Goal: Task Accomplishment & Management: Use online tool/utility

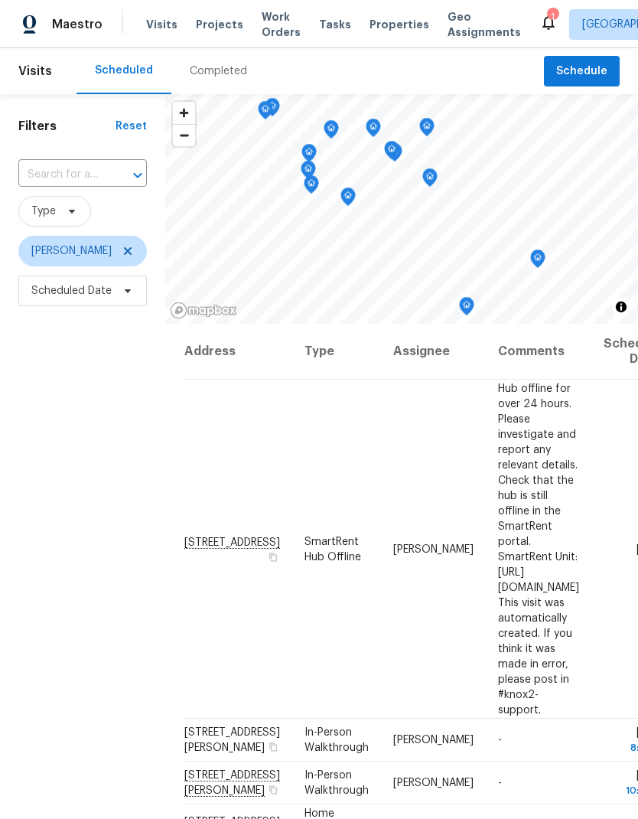
scroll to position [181, 0]
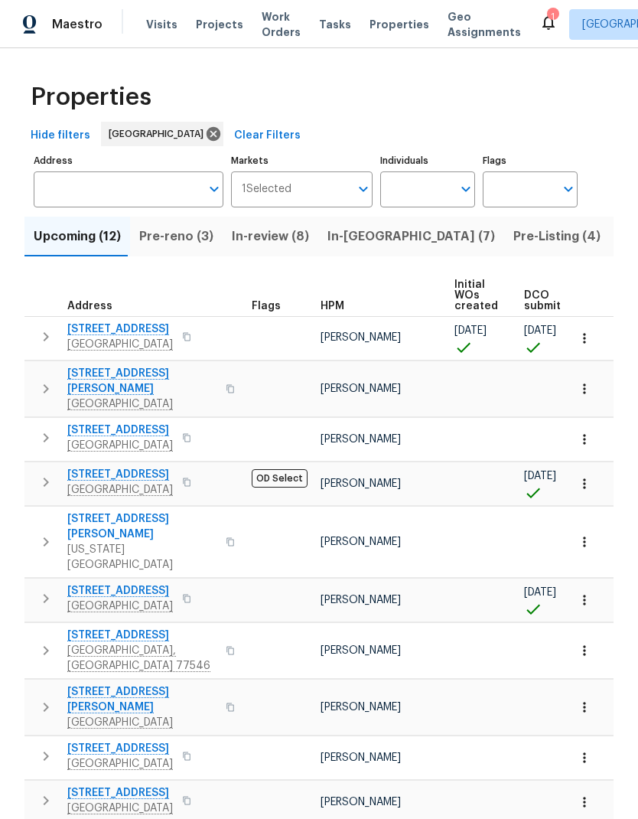
click at [419, 194] on input "Individuals" at bounding box center [416, 189] width 72 height 36
type input "Stephen lacy"
click at [412, 246] on input "checkbox" at bounding box center [409, 238] width 32 height 32
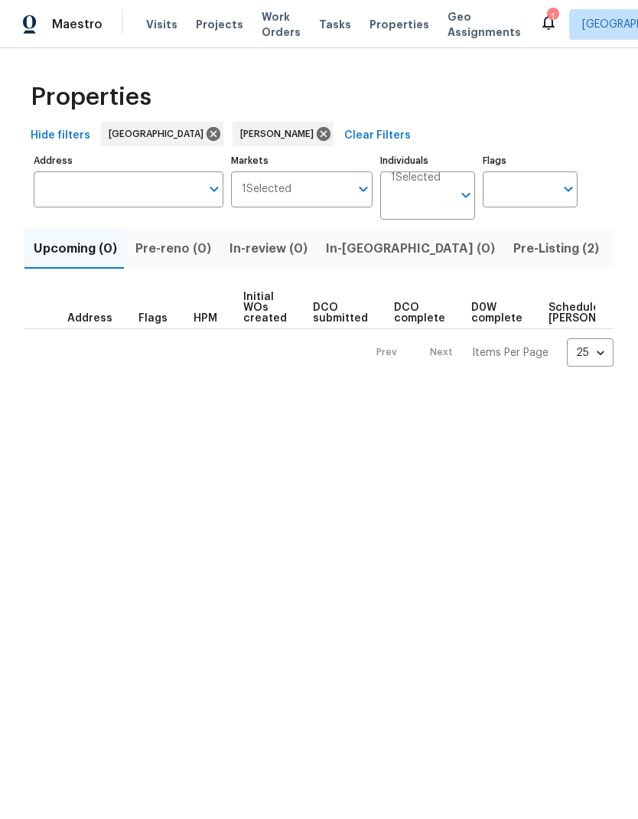
click at [513, 246] on span "Pre-Listing (2)" at bounding box center [556, 248] width 86 height 21
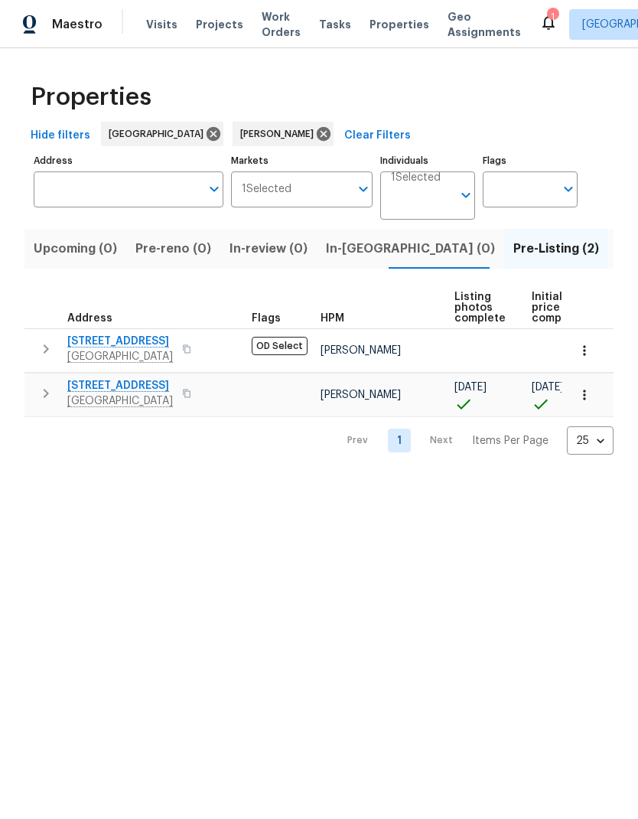
click at [108, 341] on span "1571 Mission Springs Dr" at bounding box center [120, 341] width 106 height 15
click at [315, 131] on icon at bounding box center [323, 133] width 17 height 17
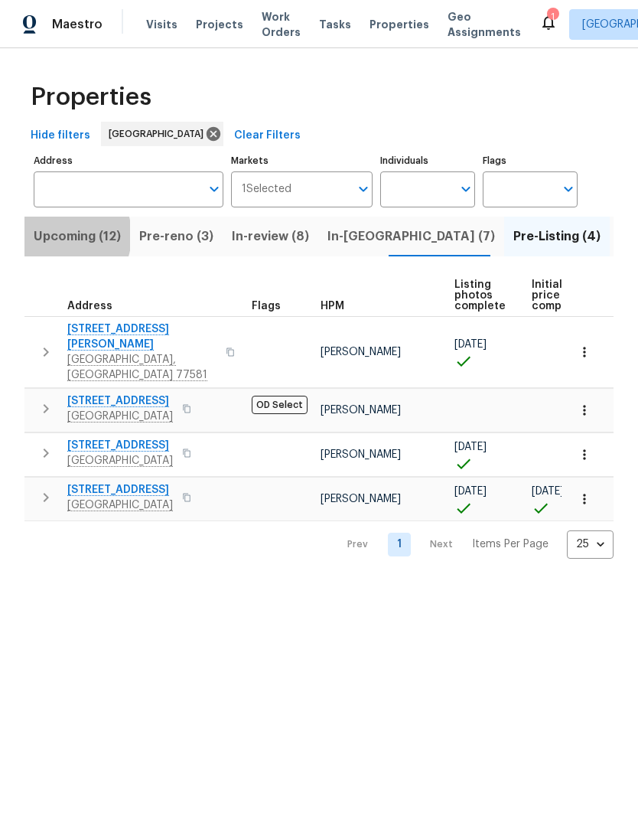
click at [60, 237] on span "Upcoming (12)" at bounding box center [77, 236] width 87 height 21
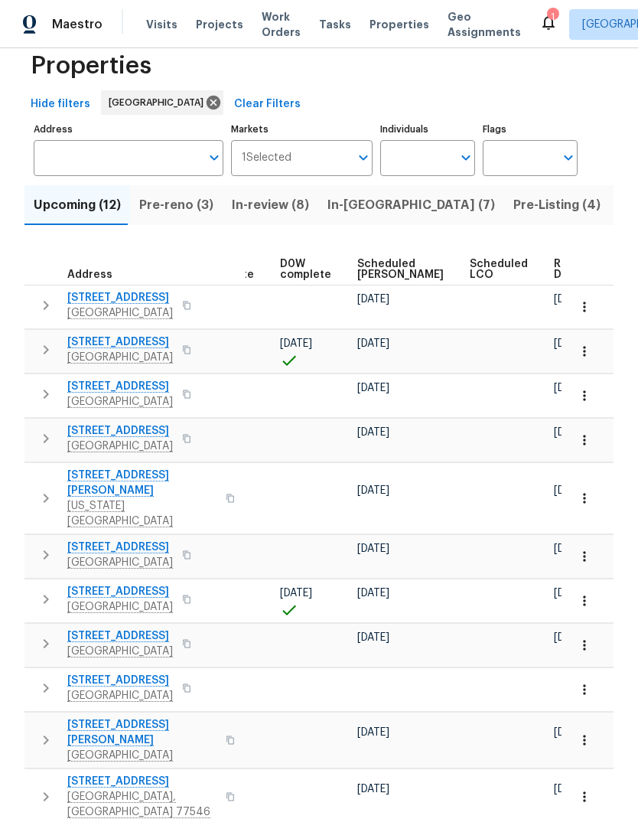
scroll to position [0, 401]
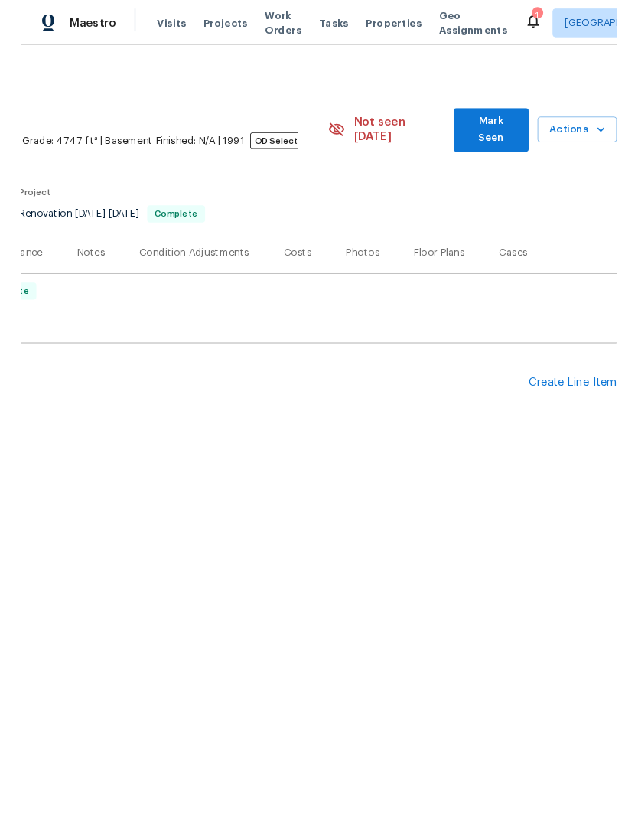
scroll to position [0, 226]
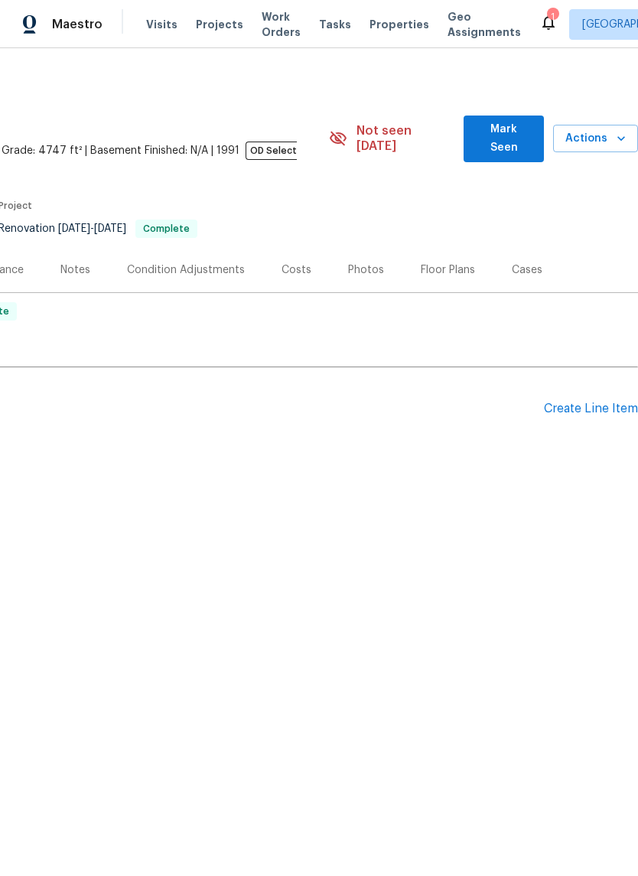
click at [598, 402] on div "Create Line Item" at bounding box center [591, 409] width 94 height 15
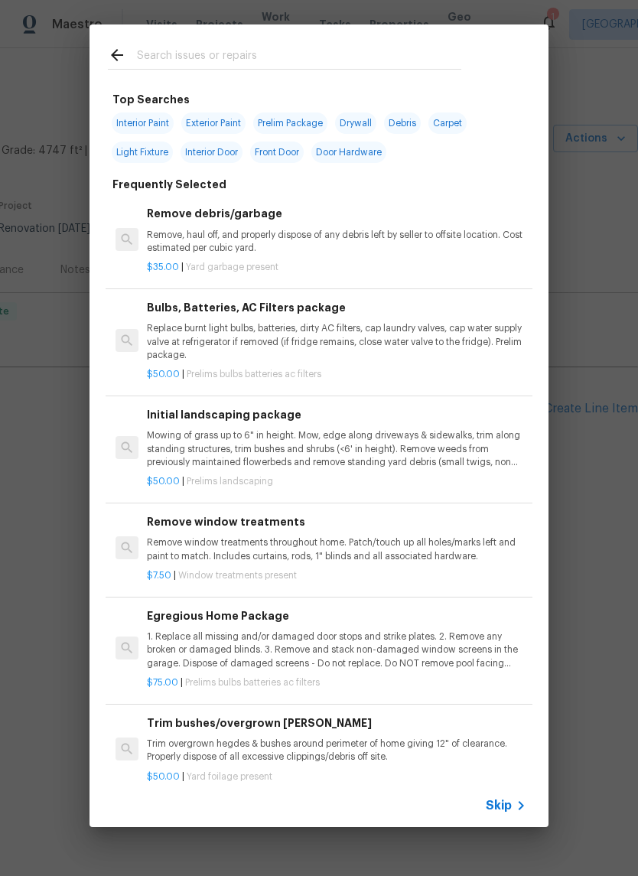
click at [371, 51] on input "text" at bounding box center [299, 57] width 324 height 23
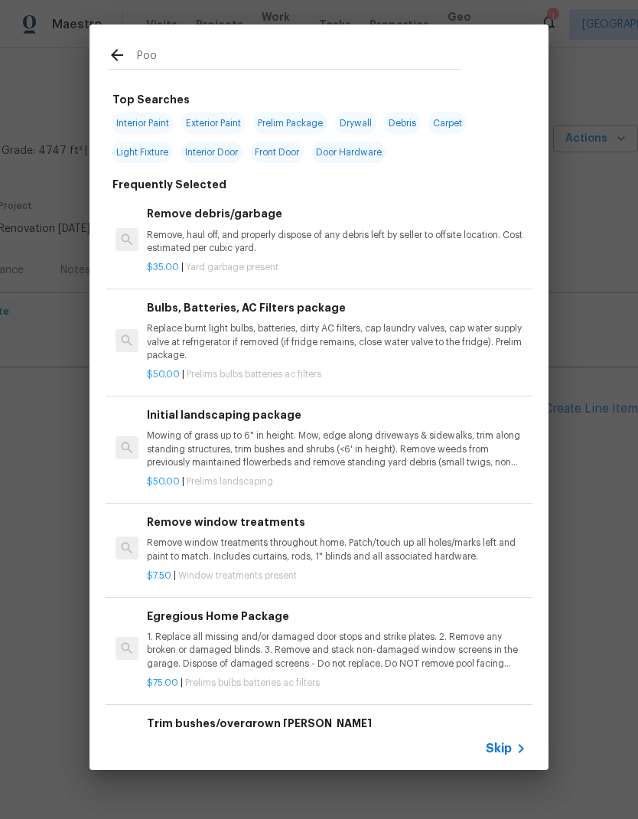
type input "Pool"
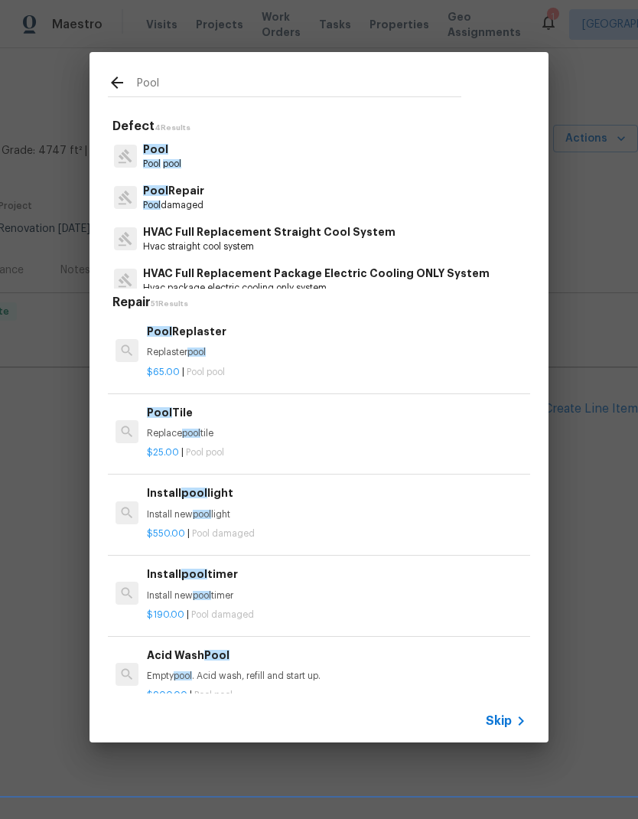
click at [180, 196] on p "Pool Repair" at bounding box center [173, 191] width 61 height 16
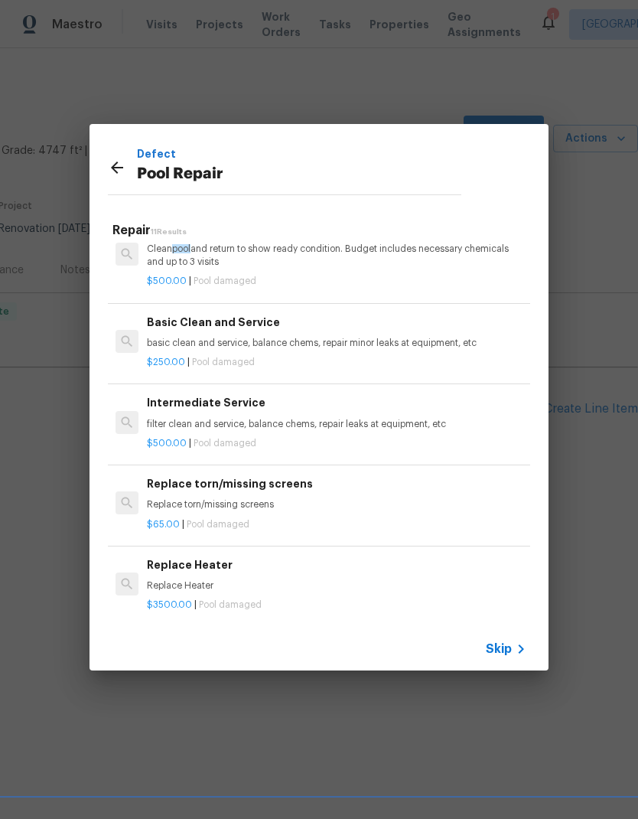
scroll to position [529, 0]
click at [124, 166] on icon at bounding box center [117, 167] width 18 height 18
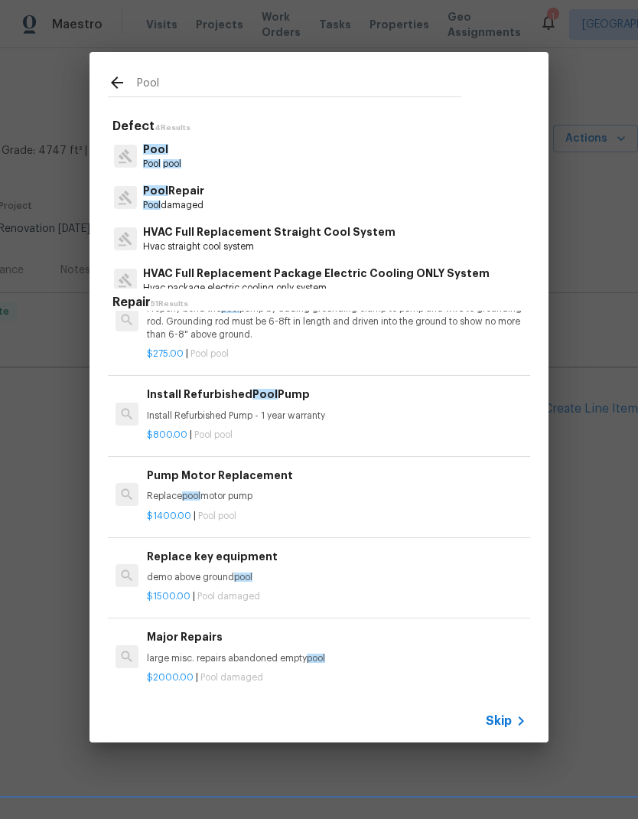
click at [161, 165] on span "Pool" at bounding box center [152, 163] width 18 height 9
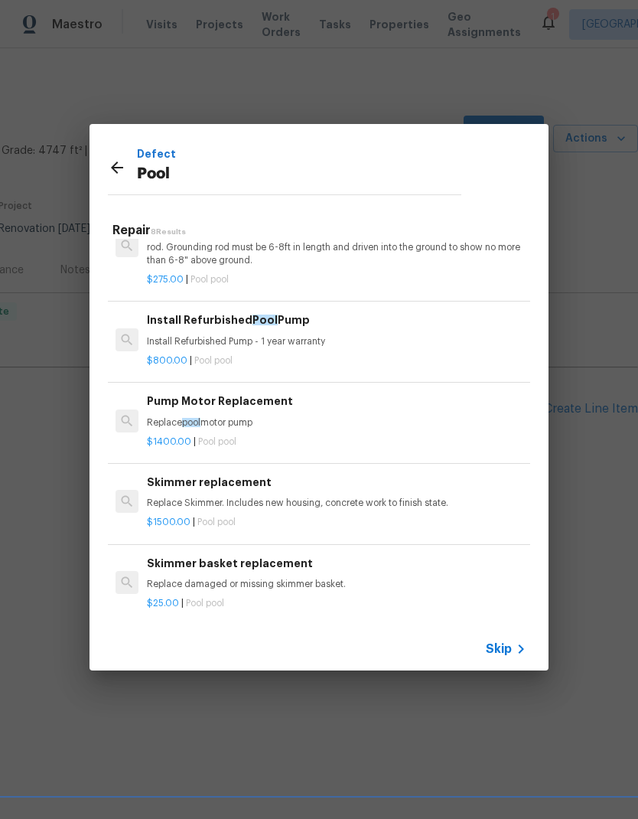
scroll to position [288, 0]
click at [118, 171] on icon at bounding box center [117, 167] width 18 height 18
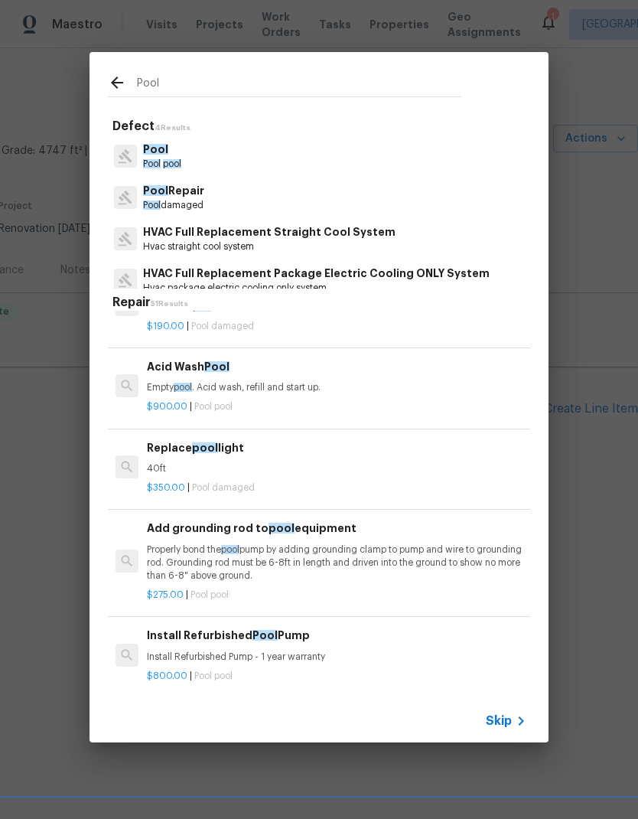
click at [185, 192] on p "Pool Repair" at bounding box center [173, 191] width 61 height 16
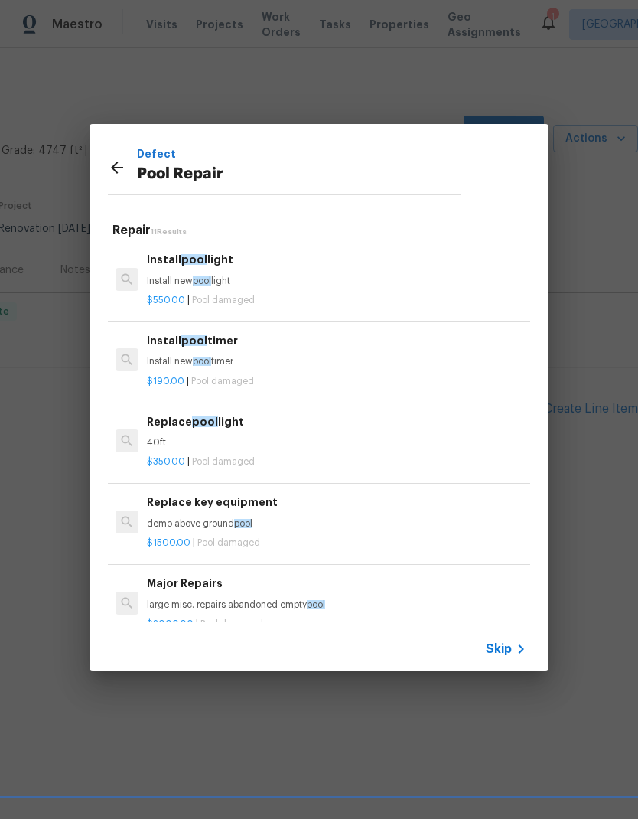
scroll to position [0, 0]
click at [500, 643] on span "Skip" at bounding box center [499, 648] width 26 height 15
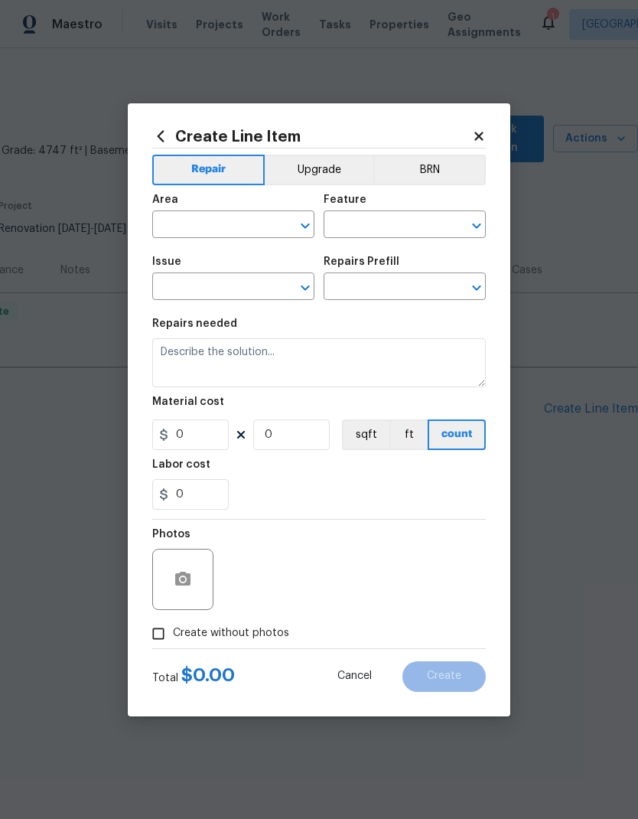
click at [255, 223] on input "text" at bounding box center [211, 226] width 119 height 24
type input "ext"
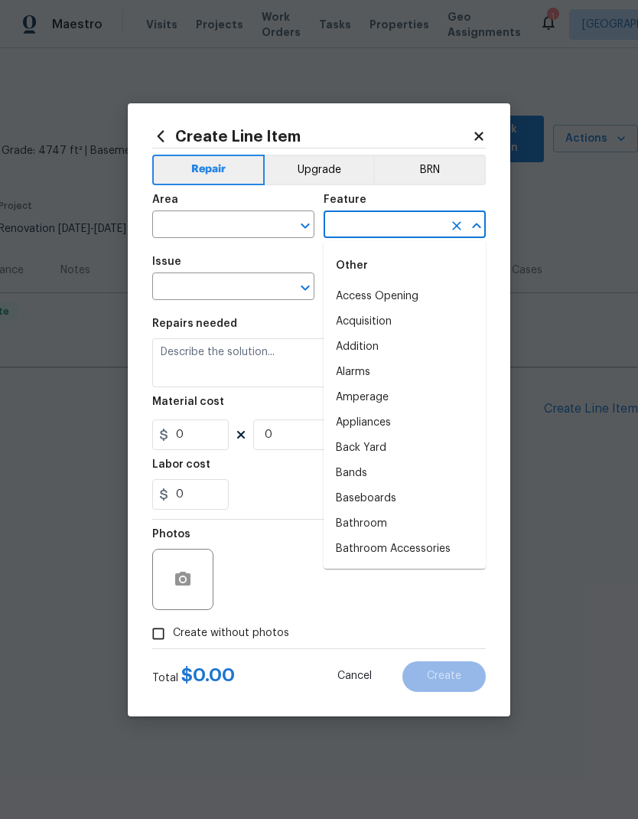
click at [243, 230] on input "text" at bounding box center [211, 226] width 119 height 24
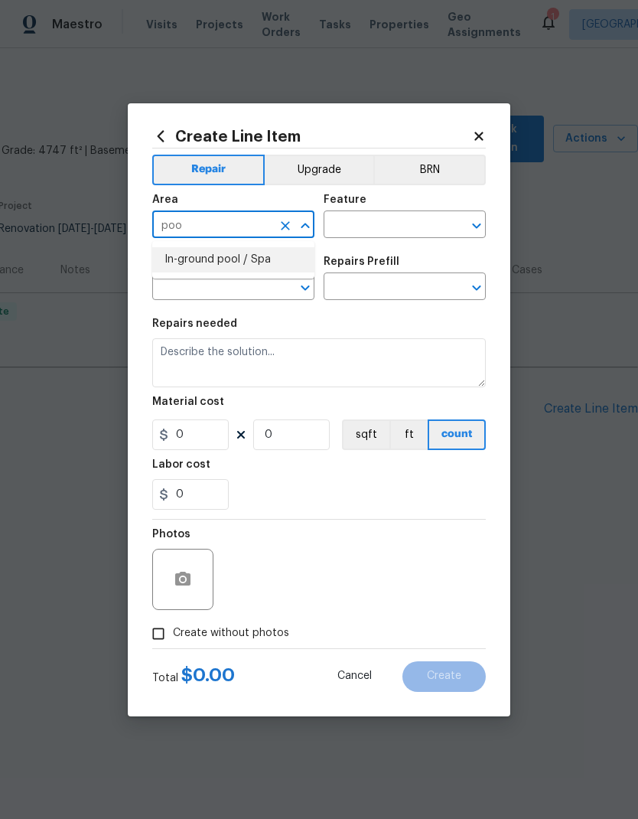
click at [272, 256] on li "In-ground pool / Spa" at bounding box center [233, 259] width 162 height 25
type input "In-ground pool / Spa"
click at [406, 226] on input "text" at bounding box center [383, 226] width 119 height 24
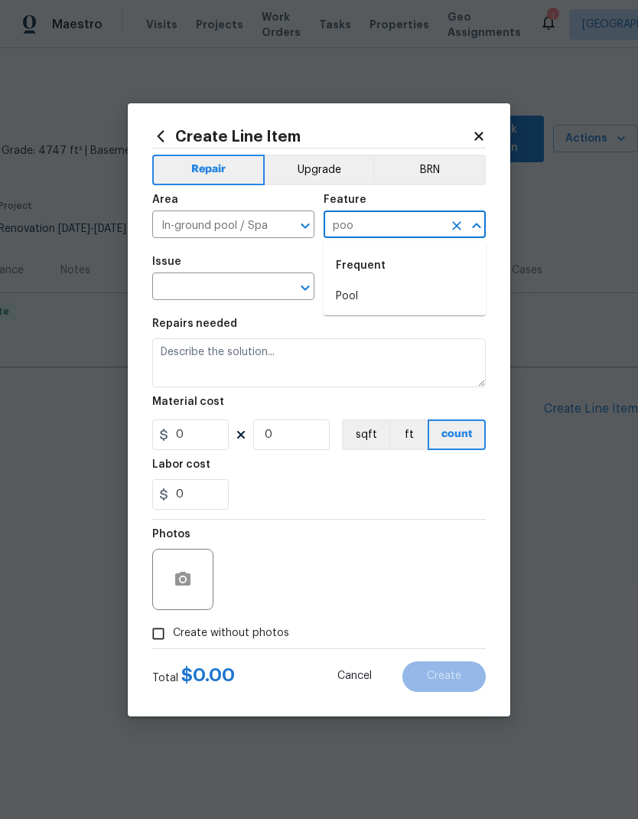
click at [390, 304] on li "Pool" at bounding box center [405, 296] width 162 height 25
type input "Pool"
click at [232, 271] on div "Issue" at bounding box center [233, 266] width 162 height 20
click at [243, 282] on input "text" at bounding box center [211, 288] width 119 height 24
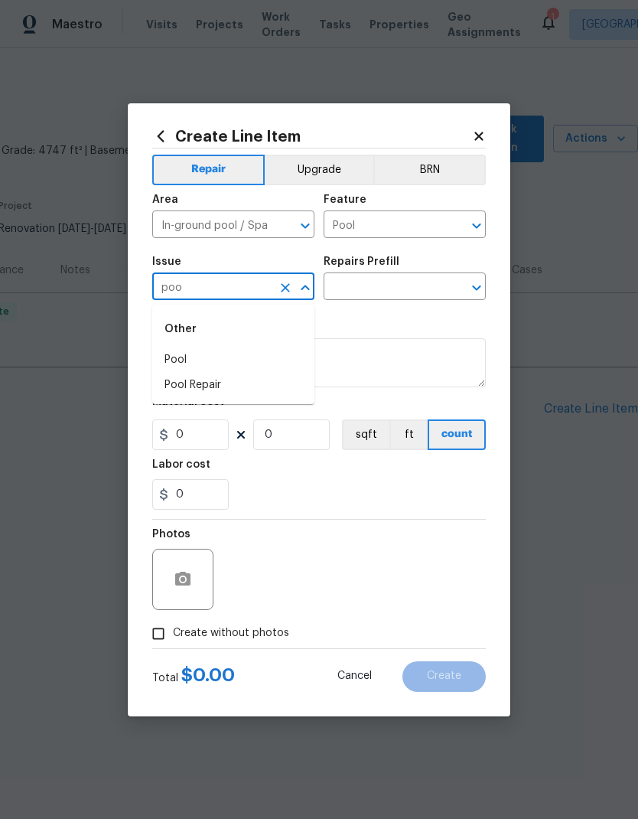
click at [234, 356] on li "Pool" at bounding box center [233, 359] width 162 height 25
type input "Pool"
click at [393, 288] on input "text" at bounding box center [383, 288] width 119 height 24
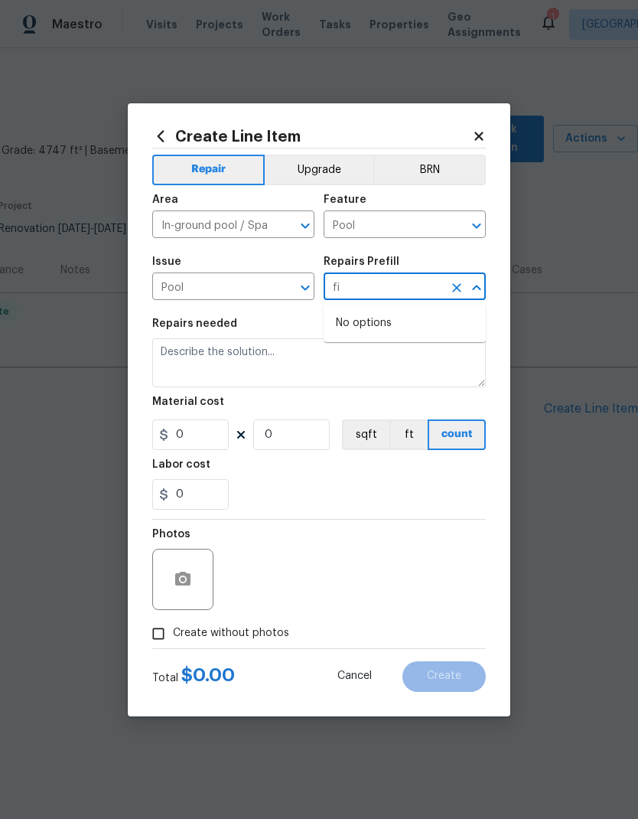
type input "f"
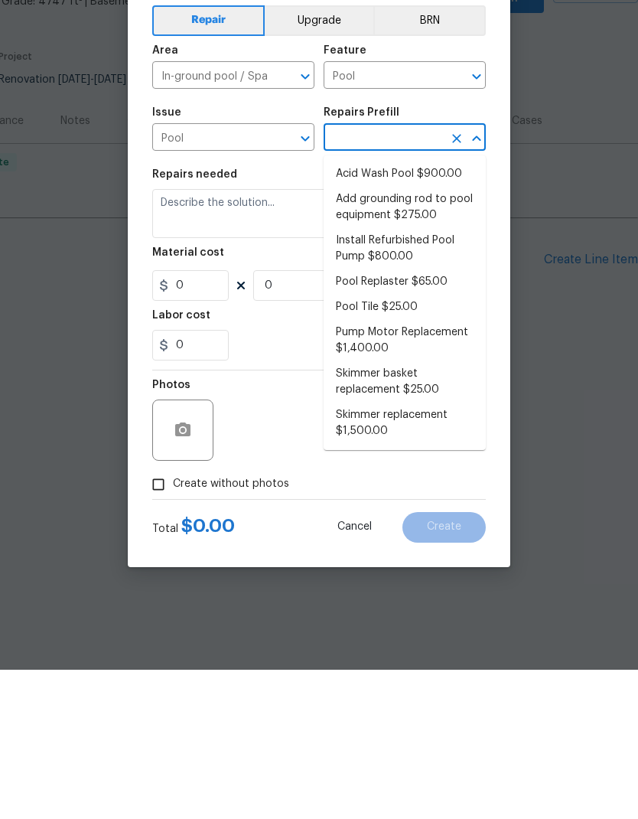
click at [260, 276] on input "Pool" at bounding box center [211, 288] width 119 height 24
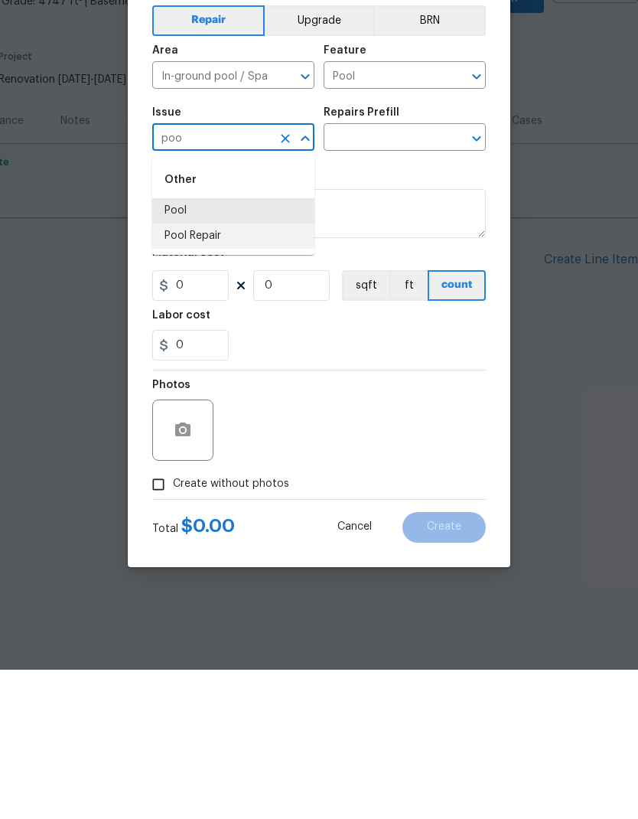
click at [247, 373] on li "Pool Repair" at bounding box center [233, 385] width 162 height 25
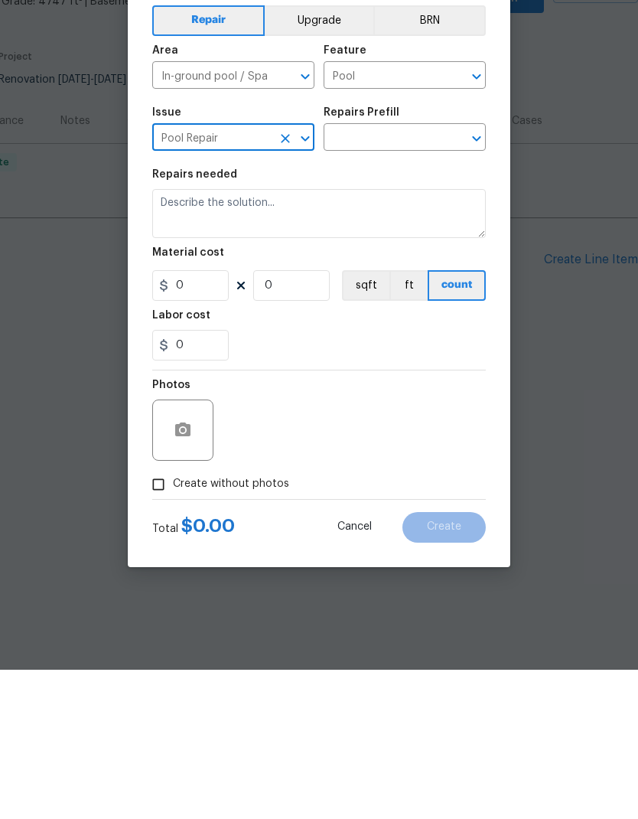
click at [393, 276] on input "text" at bounding box center [383, 288] width 119 height 24
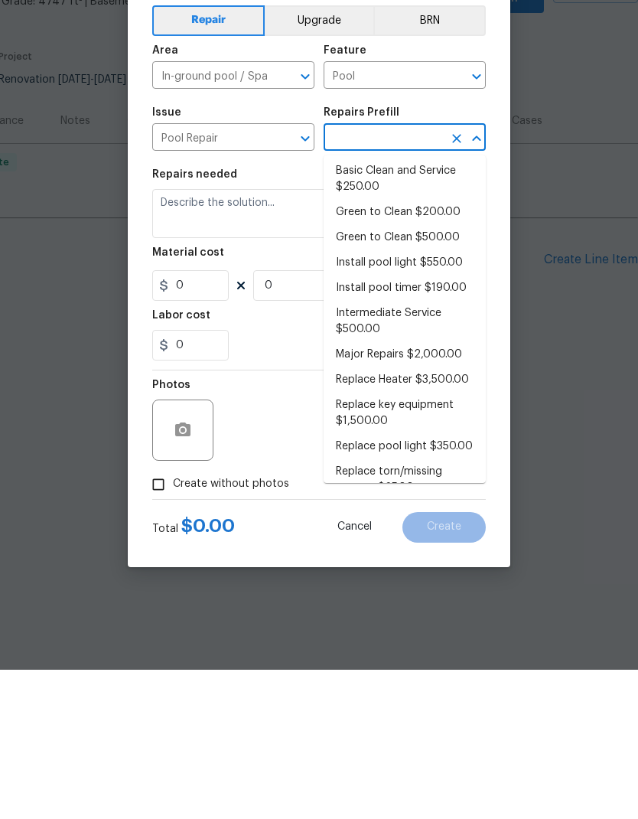
scroll to position [2, 0]
click at [262, 276] on input "Pool Repair" at bounding box center [211, 288] width 119 height 24
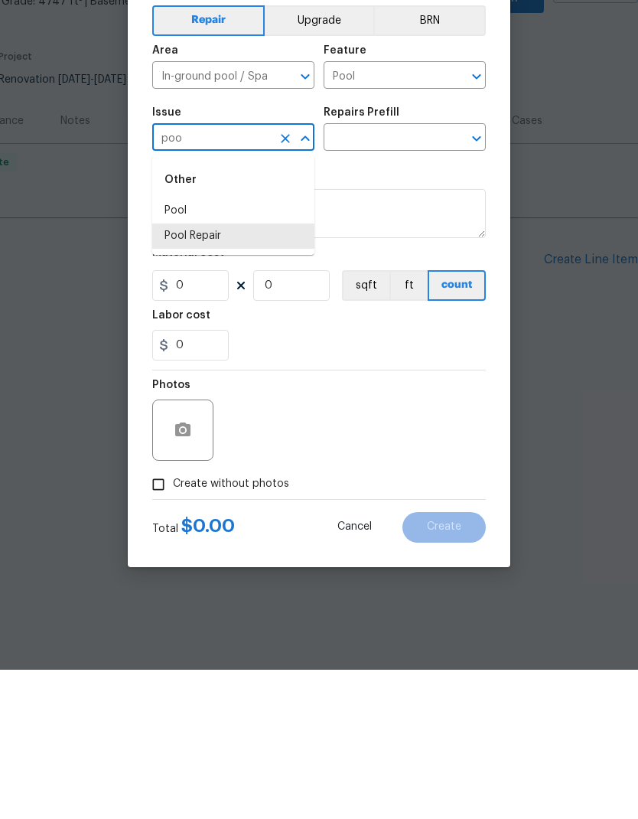
click at [236, 347] on li "Pool" at bounding box center [233, 359] width 162 height 25
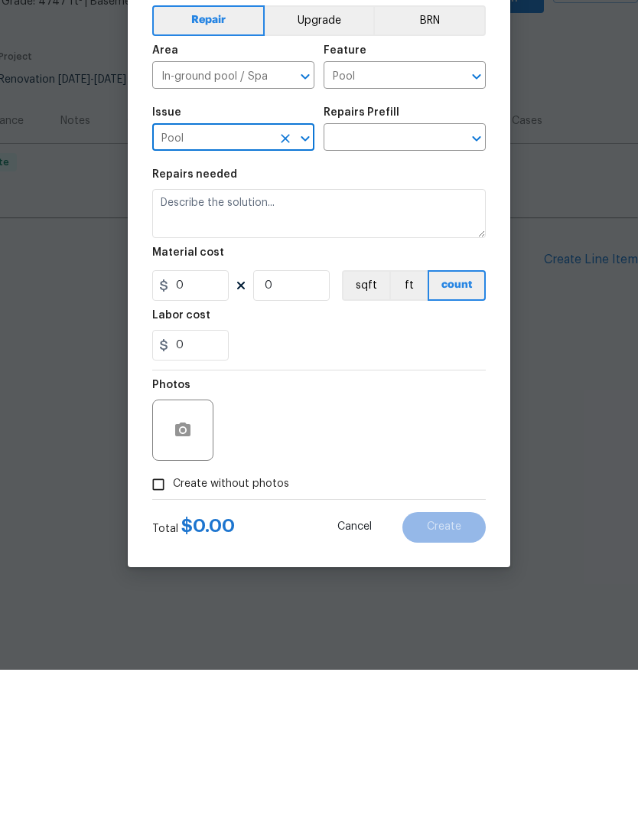
click at [400, 276] on input "text" at bounding box center [383, 288] width 119 height 24
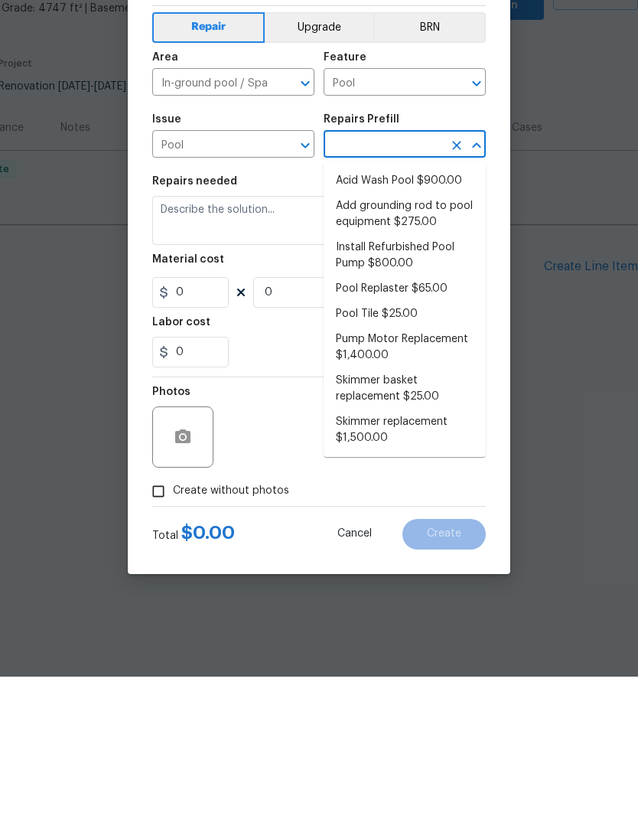
click at [230, 276] on input "Pool" at bounding box center [211, 288] width 119 height 24
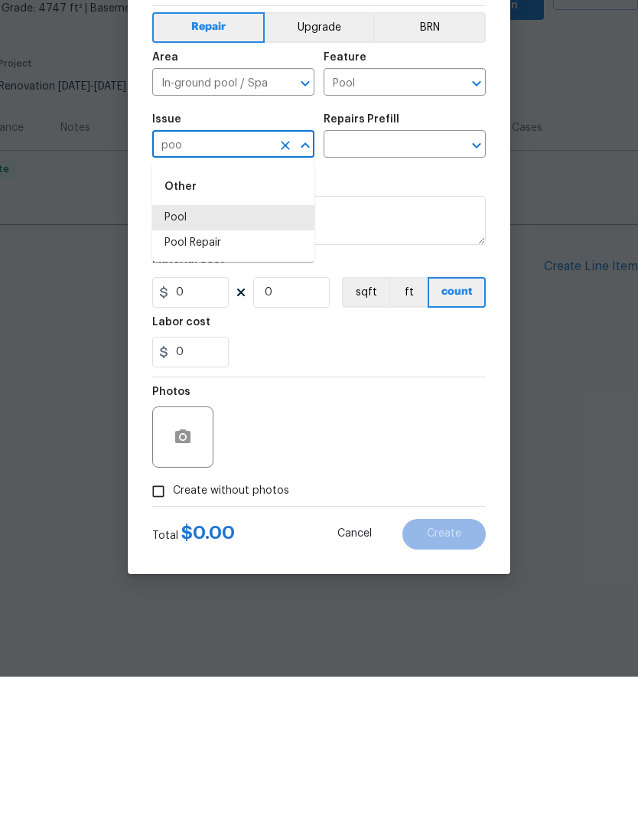
click at [253, 373] on li "Pool Repair" at bounding box center [233, 385] width 162 height 25
type input "Pool Repair"
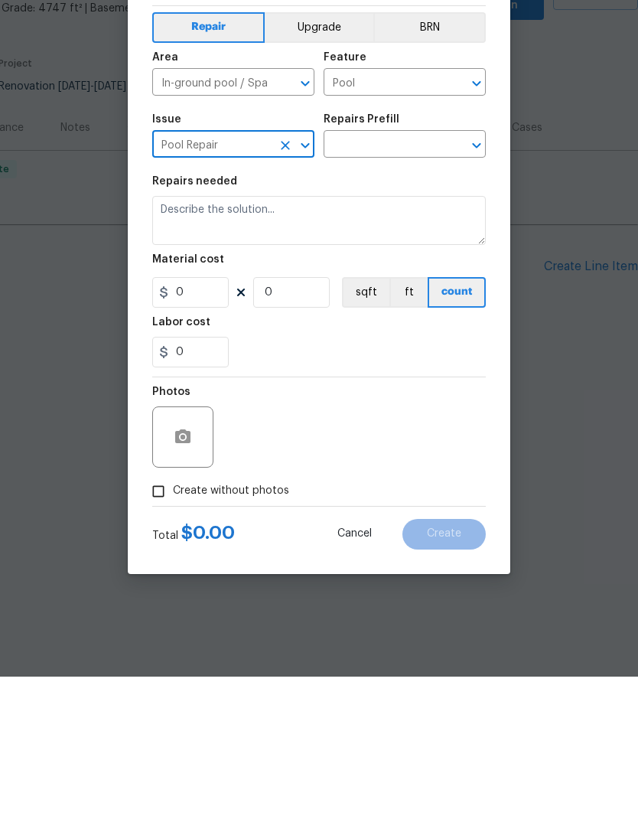
click at [411, 276] on input "text" at bounding box center [383, 288] width 119 height 24
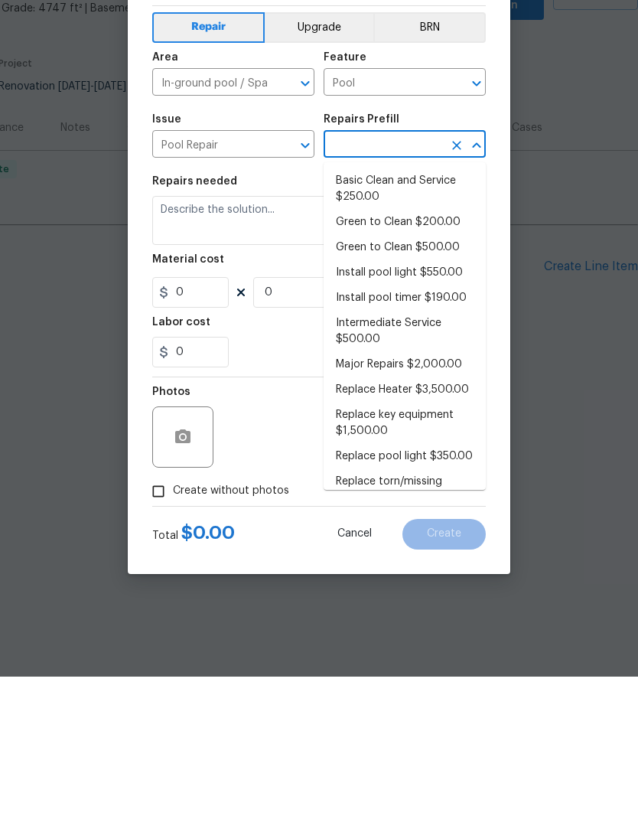
click at [443, 494] on li "Major Repairs $2,000.00" at bounding box center [405, 506] width 162 height 25
type input "Major Repairs $2,000.00"
type textarea "large misc. repairs abandoned empty pool"
type input "1"
type input "Major Repairs $2,000.00"
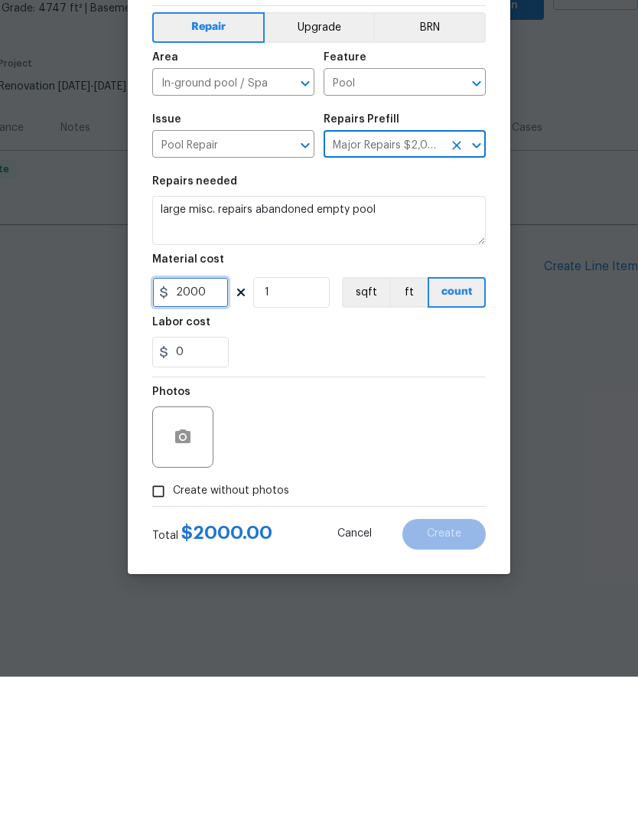
click at [188, 419] on input "2000" at bounding box center [190, 434] width 77 height 31
click at [197, 419] on input "2000" at bounding box center [190, 434] width 77 height 31
type input "1600"
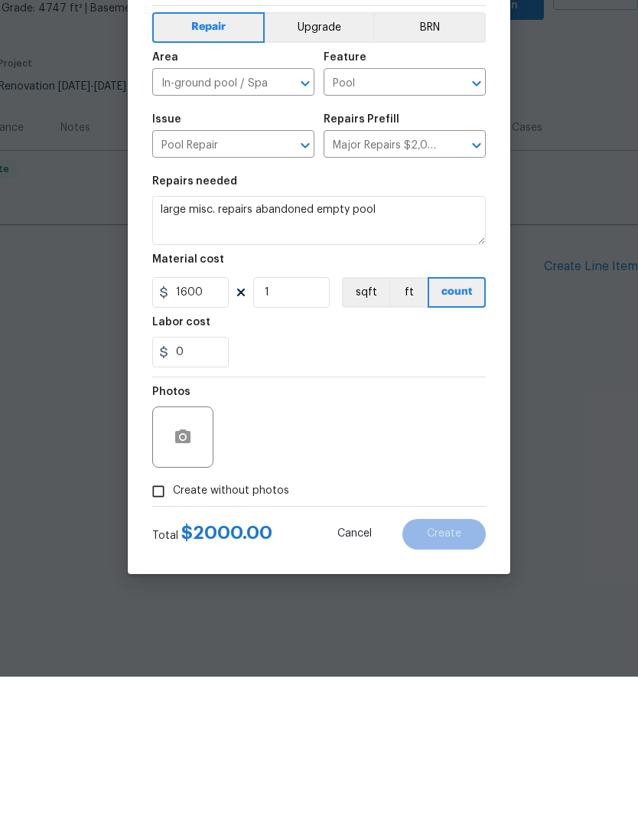
click at [334, 338] on textarea "large misc. repairs abandoned empty pool" at bounding box center [319, 362] width 334 height 49
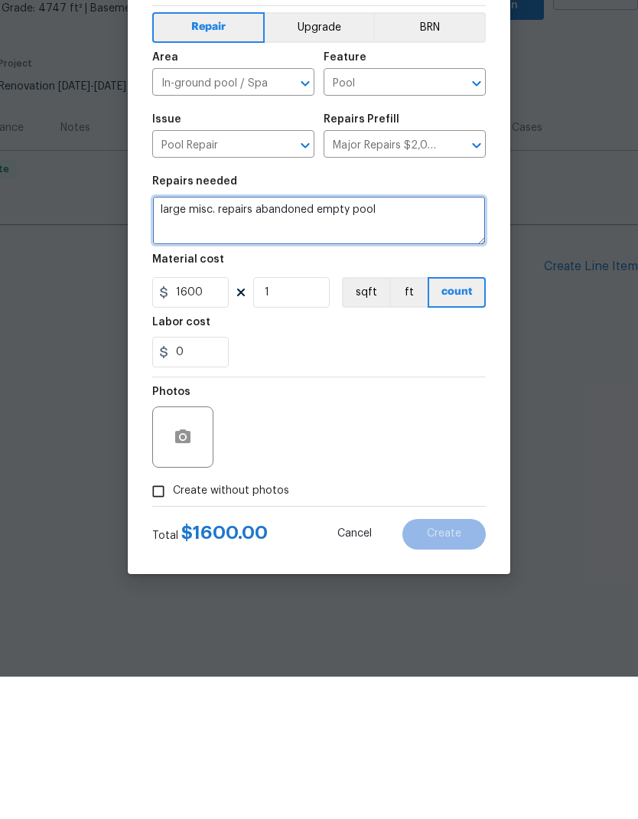
click at [171, 338] on textarea "large misc. repairs abandoned empty pool" at bounding box center [319, 362] width 334 height 49
click at [168, 338] on textarea "large misc. repairs abandoned empty pool" at bounding box center [319, 362] width 334 height 49
click at [170, 338] on textarea "large misc. repairs abandoned empty pool" at bounding box center [319, 362] width 334 height 49
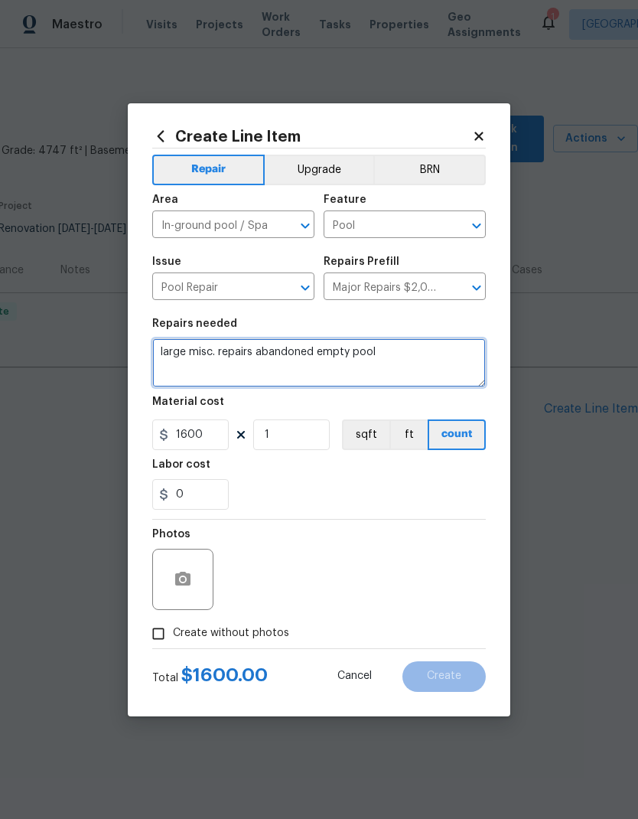
click at [409, 357] on textarea "large misc. repairs abandoned empty pool" at bounding box center [319, 362] width 334 height 49
click at [425, 363] on textarea "large misc. repairs abandoned empty pool" at bounding box center [319, 362] width 334 height 49
click at [181, 357] on textarea "large misc. repairs abandoned empty pool" at bounding box center [319, 362] width 334 height 49
paste textarea "Hello, this is Gabriel Jr. with Radiant Pool Plastering.sorry to text over the …"
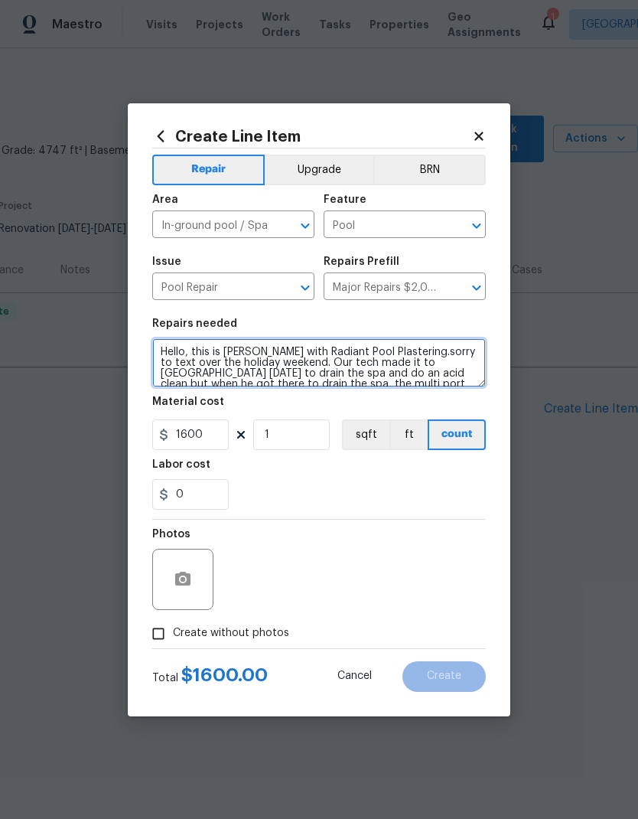
scroll to position [129, 0]
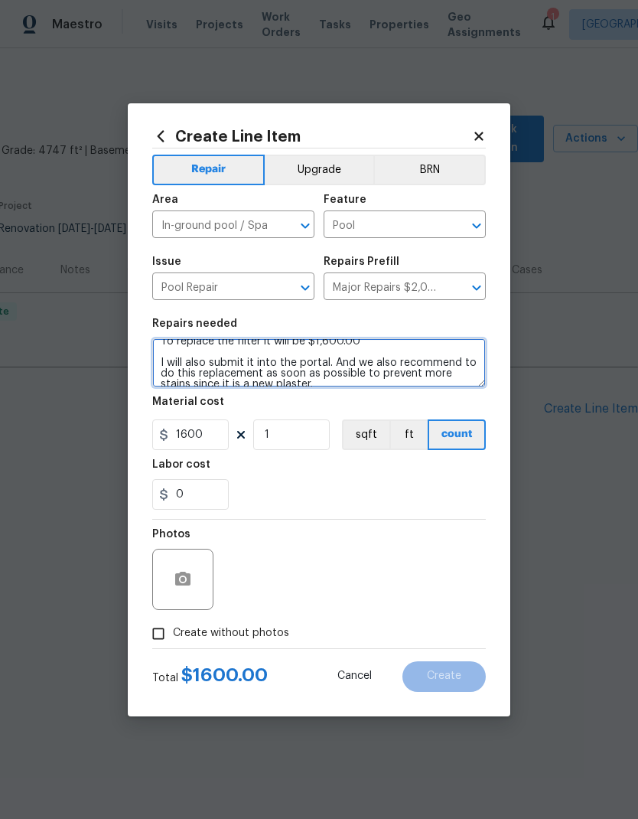
click at [177, 353] on textarea "Hello, this is Gabriel Jr. with Radiant Pool Plastering.sorry to text over the …" at bounding box center [319, 362] width 334 height 49
click at [176, 353] on textarea "Hello, this is Gabriel Jr. with Radiant Pool Plastering.sorry to text over the …" at bounding box center [319, 362] width 334 height 49
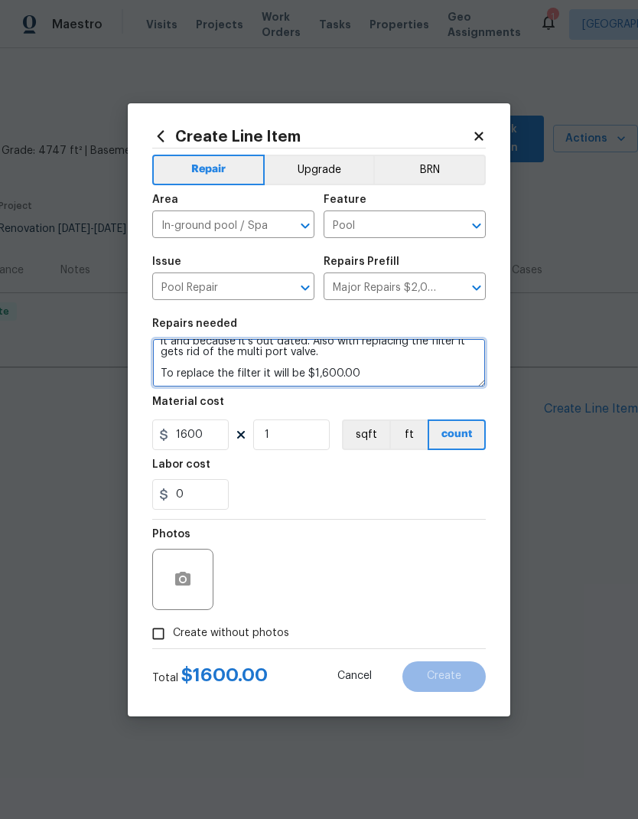
scroll to position [86, 0]
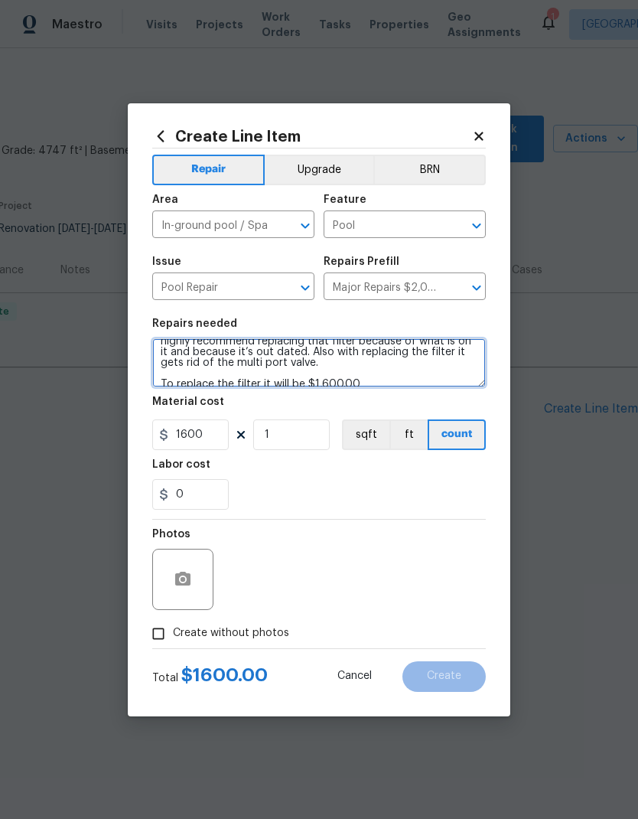
click at [167, 372] on textarea "Hello, this is Gabriel Jr. with Radiant Pool Plastering.sorry to text over the …" at bounding box center [319, 362] width 334 height 49
click at [166, 372] on textarea "Hello, this is Gabriel Jr. with Radiant Pool Plastering.sorry to text over the …" at bounding box center [319, 362] width 334 height 49
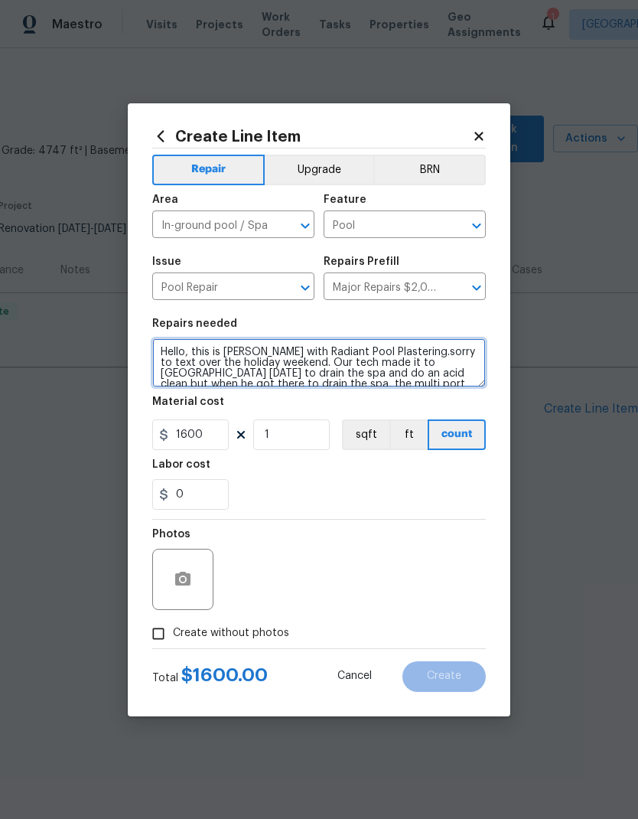
scroll to position [0, 0]
click at [170, 350] on textarea "Hello, this is Gabriel Jr. with Radiant Pool Plastering.sorry to text over the …" at bounding box center [319, 362] width 334 height 49
click at [170, 352] on textarea "tech made it to Mission Springs today to drain the spa and do an acid clean but…" at bounding box center [319, 362] width 334 height 49
click at [170, 351] on textarea "tech made it to Mission Springs today to drain the spa and do an acid clean but…" at bounding box center [319, 362] width 334 height 49
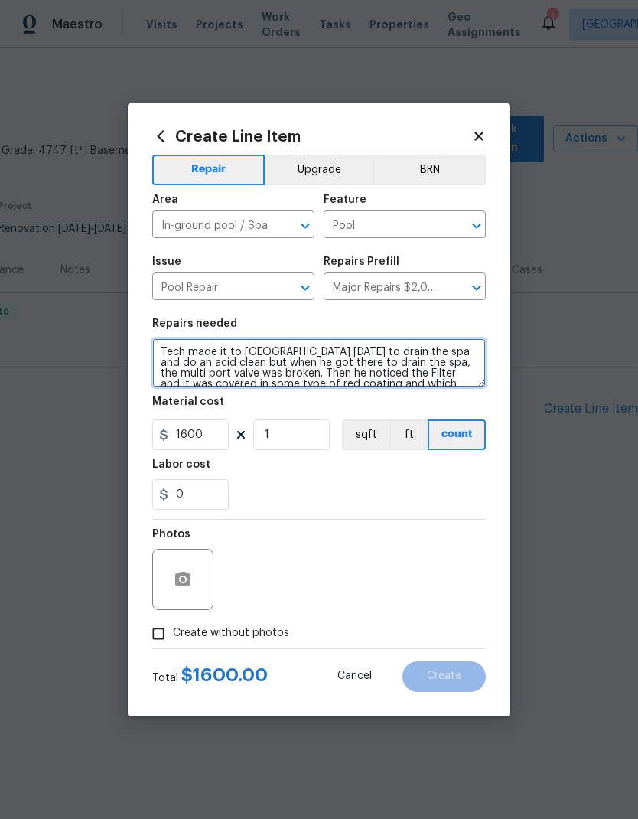
click at [259, 353] on textarea "Tech made it to Mission Springs today to drain the spa and do an acid clean but…" at bounding box center [319, 362] width 334 height 49
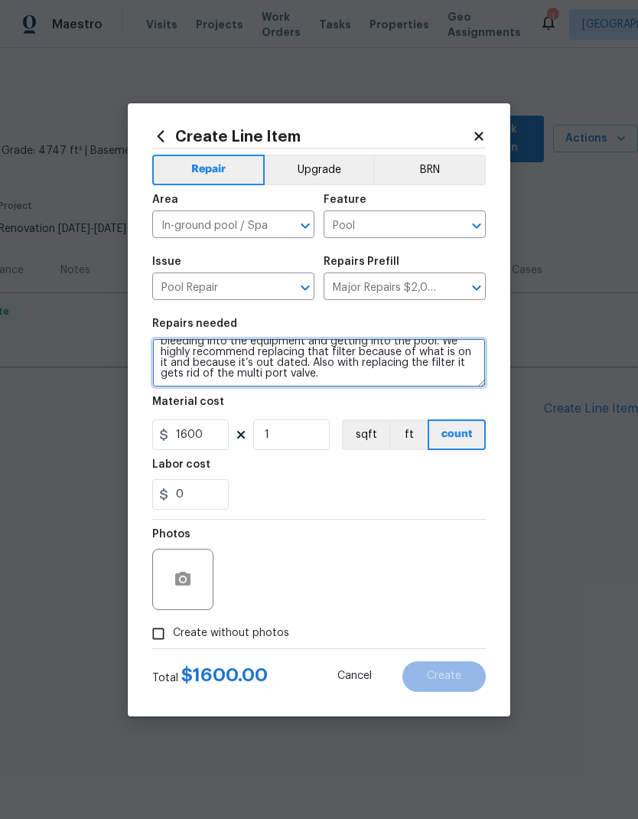
scroll to position [54, 0]
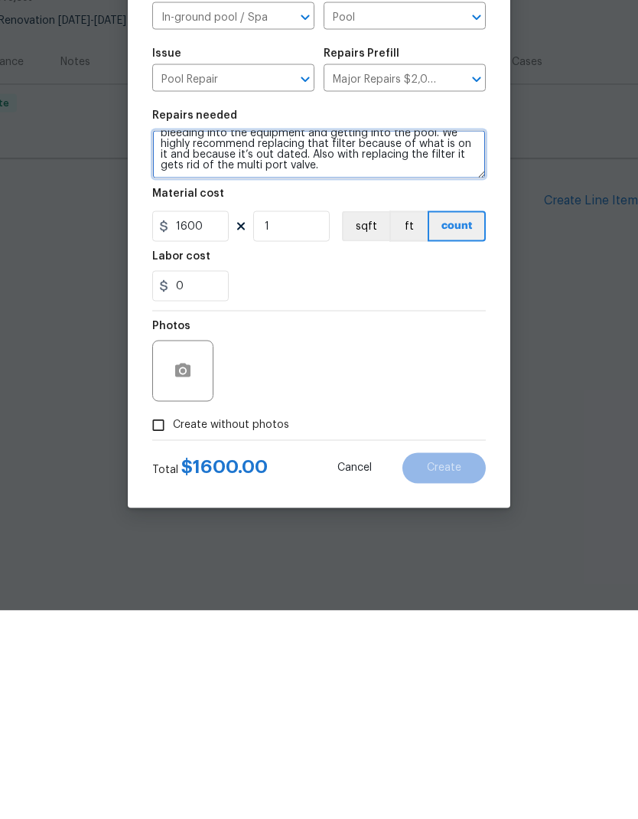
type textarea "Tech made it to property today to drain the spa and do an acid clean but when h…"
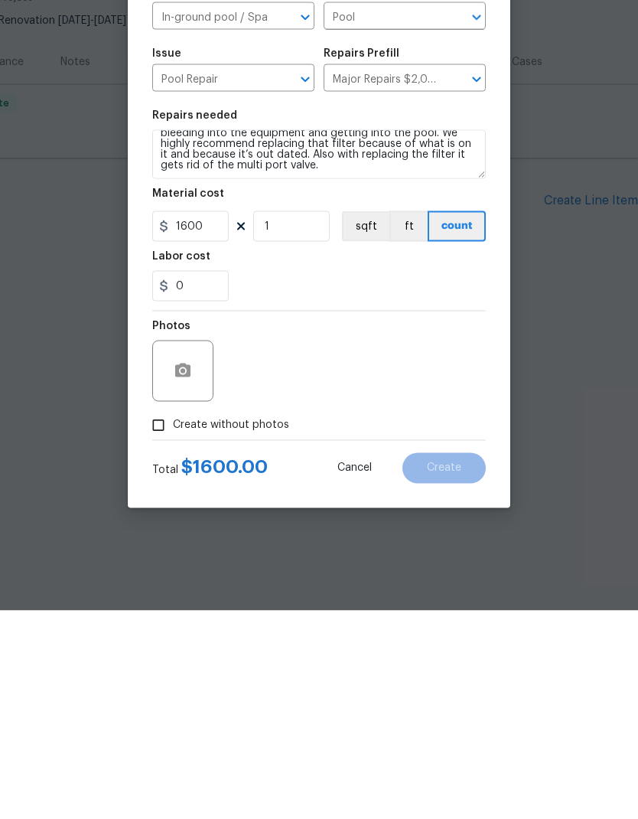
click at [262, 625] on span "Create without photos" at bounding box center [231, 633] width 116 height 16
click at [173, 619] on input "Create without photos" at bounding box center [158, 633] width 29 height 29
checkbox input "true"
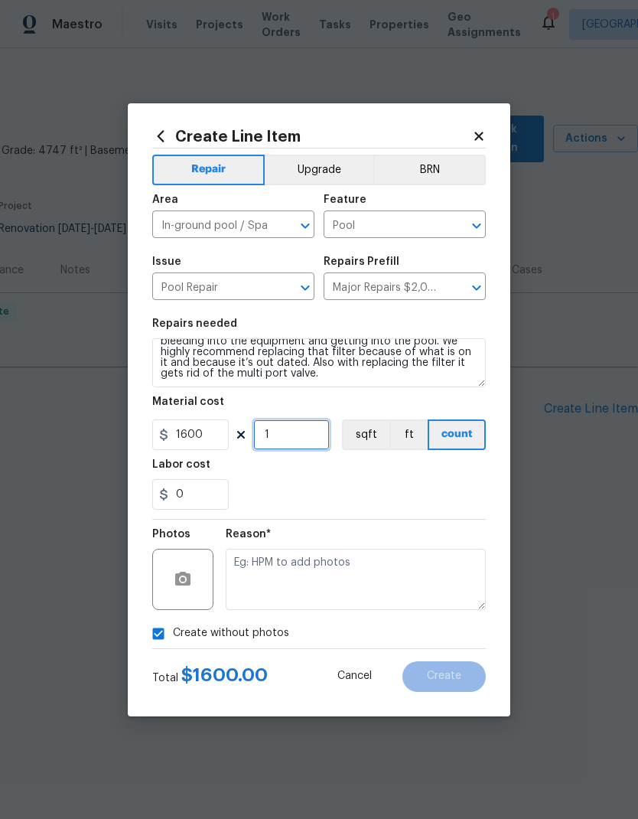
click at [272, 433] on input "1" at bounding box center [291, 434] width 77 height 31
click at [314, 465] on div "Labor cost" at bounding box center [319, 469] width 334 height 20
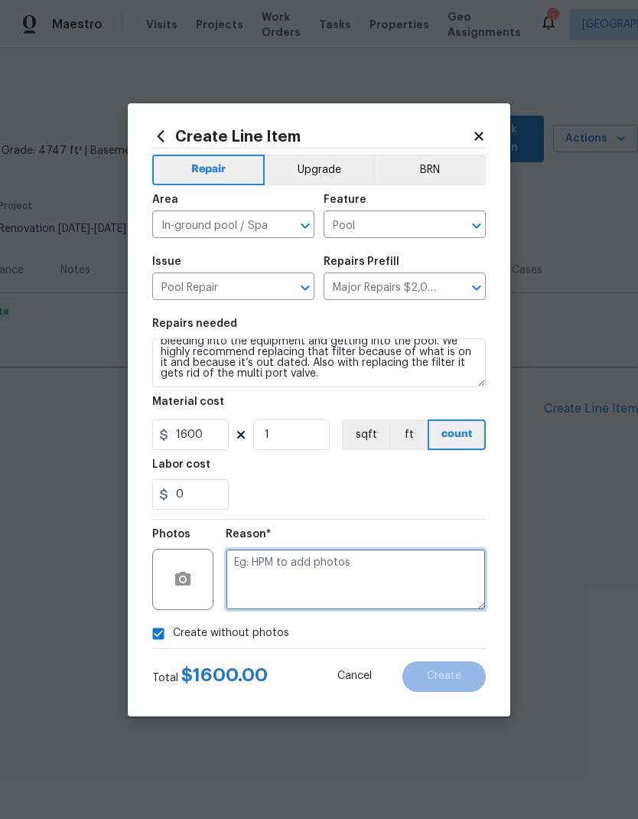
click at [376, 568] on textarea at bounding box center [356, 579] width 260 height 61
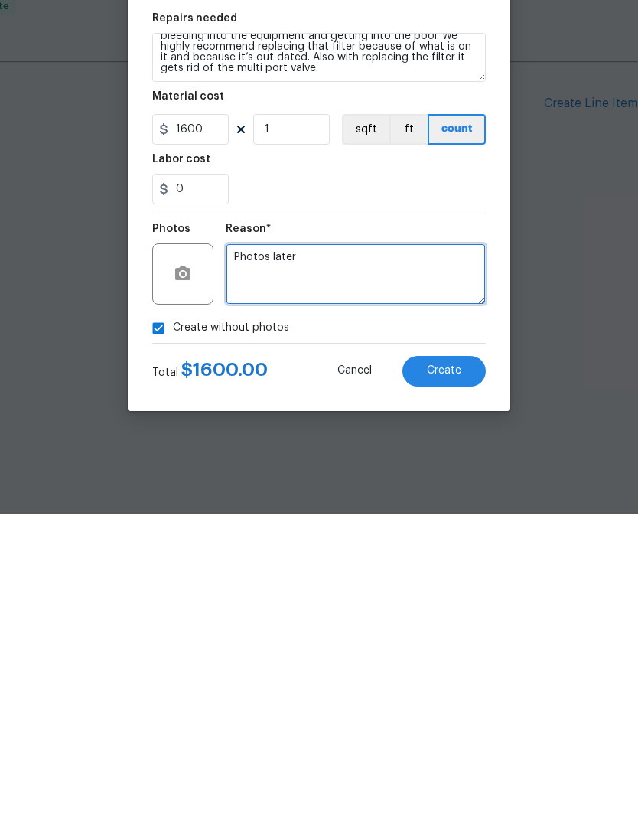
type textarea "Photos later"
click at [461, 661] on button "Create" at bounding box center [443, 676] width 83 height 31
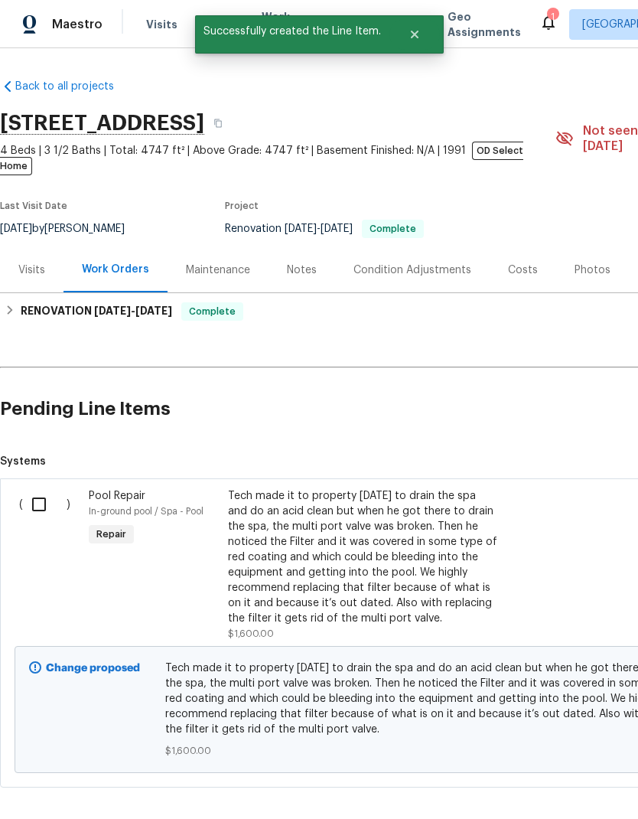
scroll to position [0, 0]
click at [41, 491] on input "checkbox" at bounding box center [45, 504] width 44 height 32
checkbox input "true"
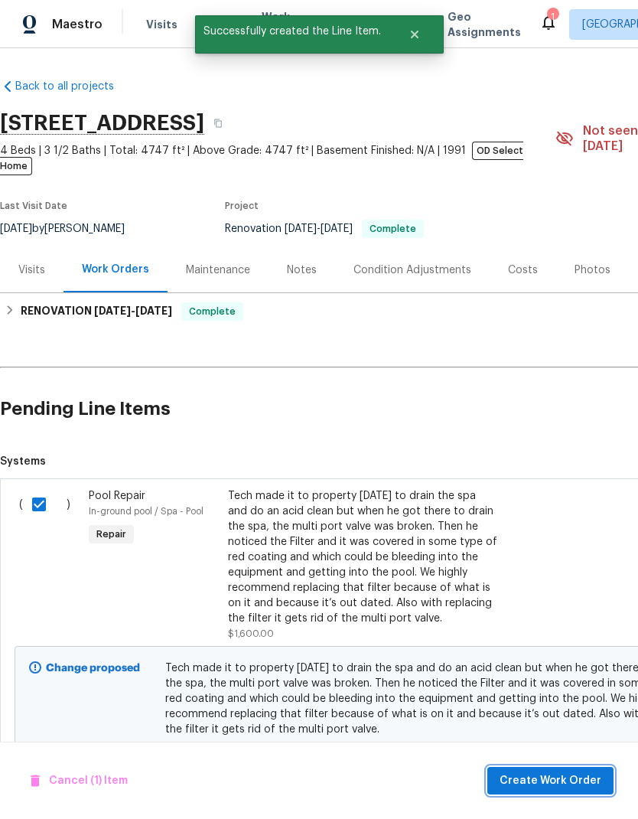
click at [583, 778] on span "Create Work Order" at bounding box center [551, 780] width 102 height 19
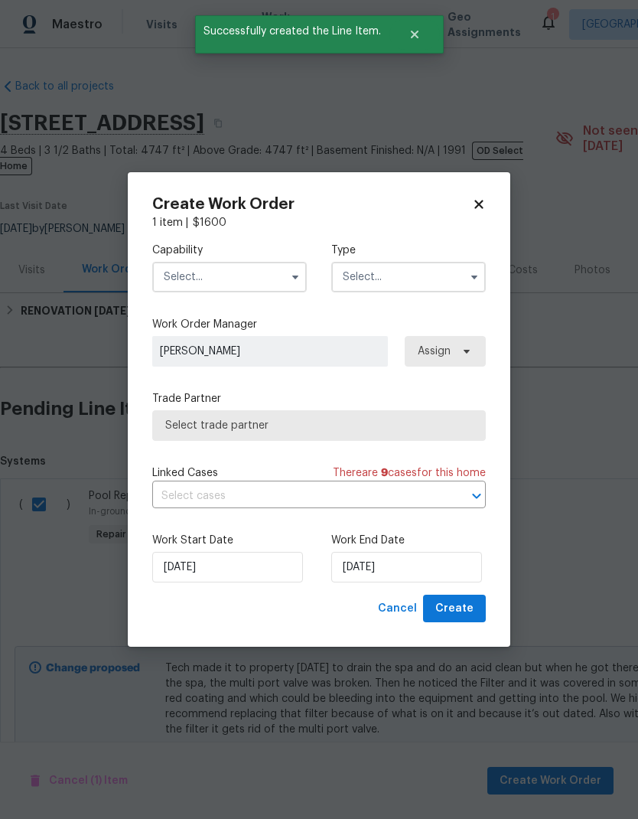
click at [256, 282] on input "text" at bounding box center [229, 277] width 155 height 31
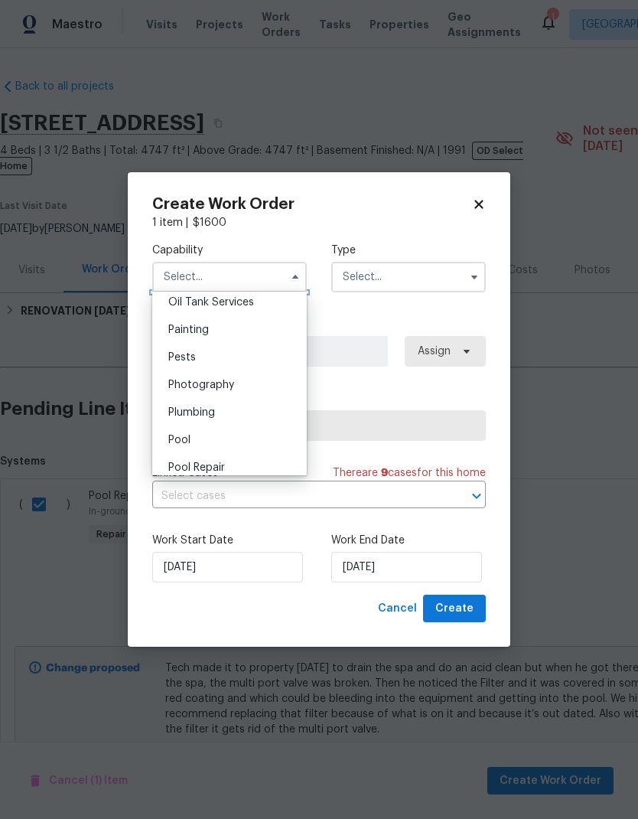
scroll to position [1284, 0]
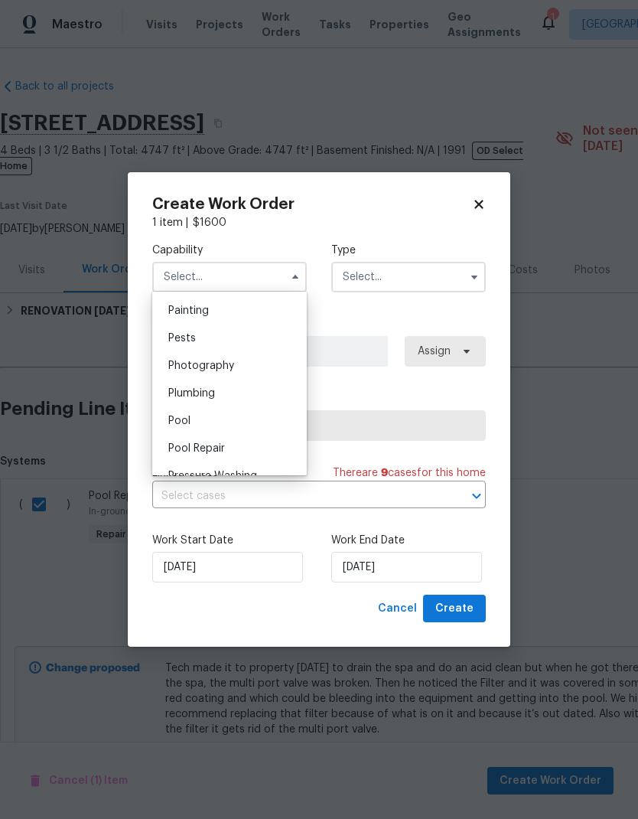
click at [242, 420] on div "Pool" at bounding box center [229, 421] width 147 height 28
type input "Pool"
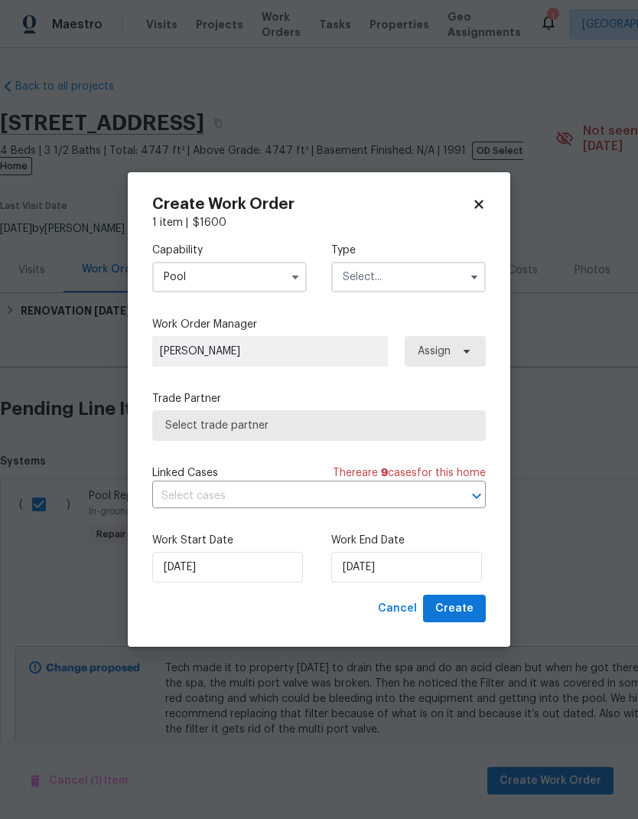
click at [408, 279] on input "text" at bounding box center [408, 277] width 155 height 31
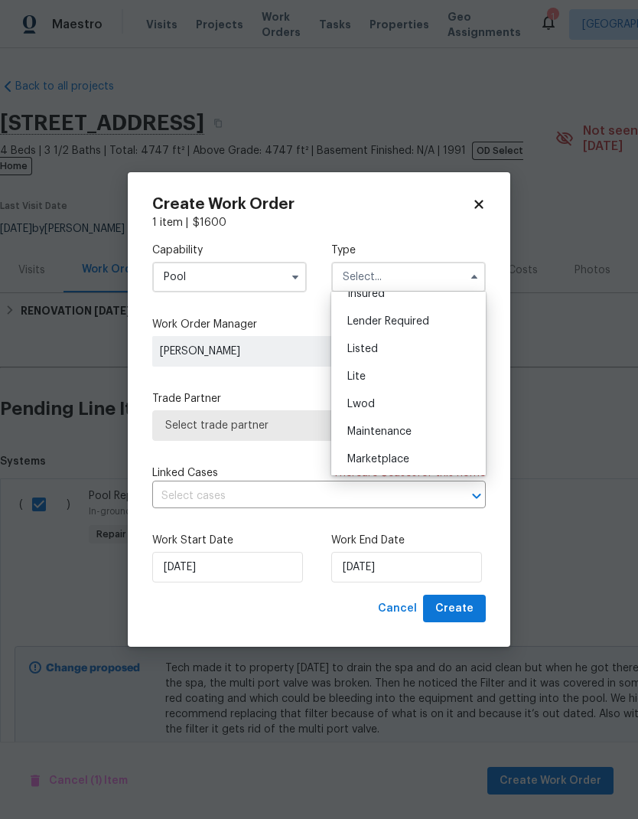
scroll to position [109, 0]
click at [425, 357] on div "Listed" at bounding box center [408, 365] width 147 height 28
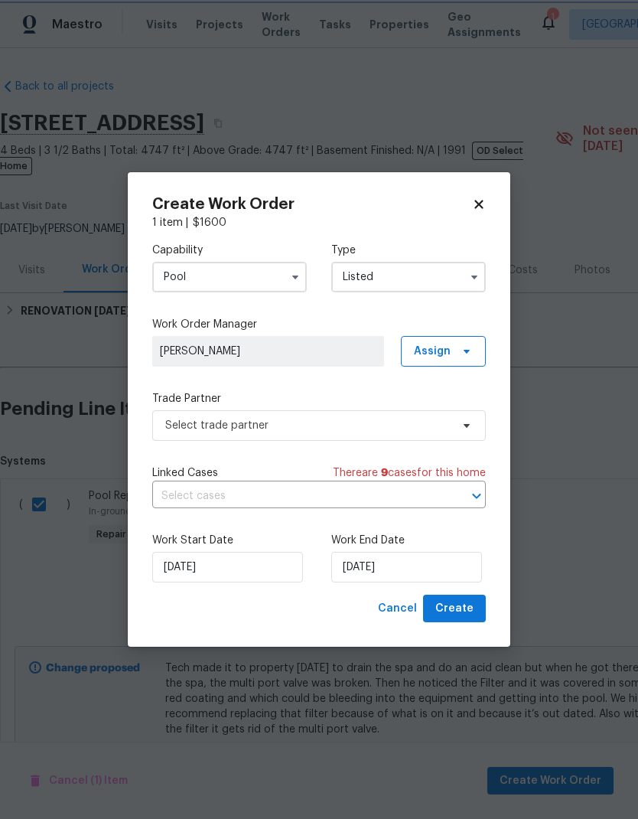
type input "Listed"
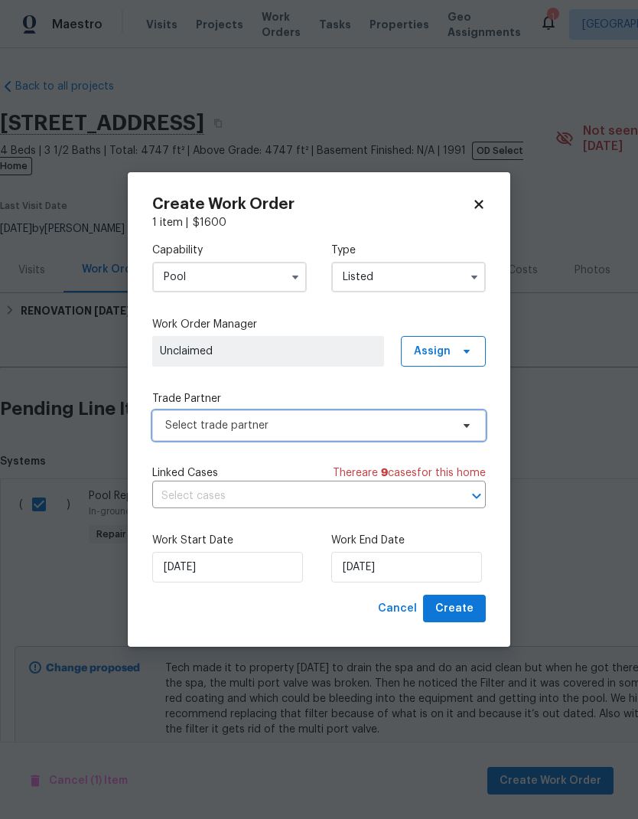
click at [374, 425] on span "Select trade partner" at bounding box center [307, 425] width 285 height 15
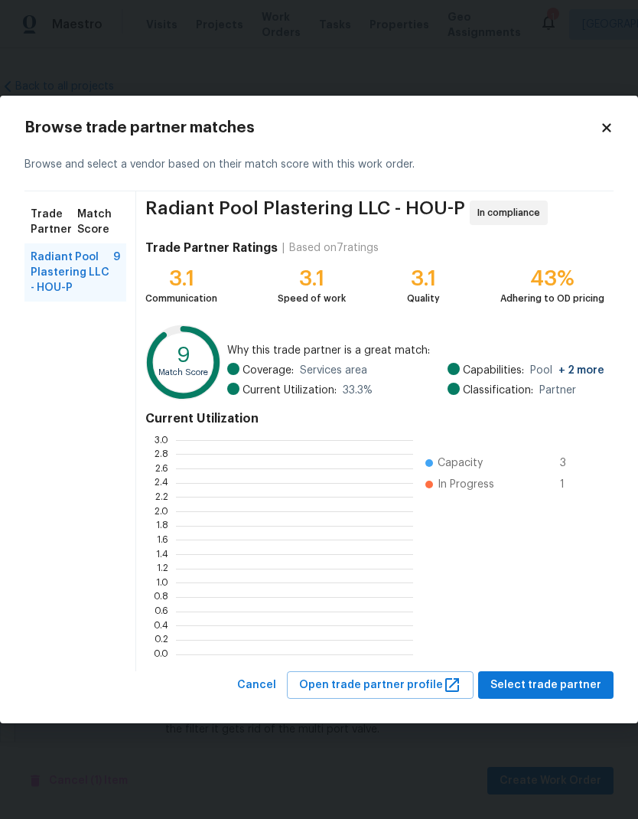
scroll to position [214, 237]
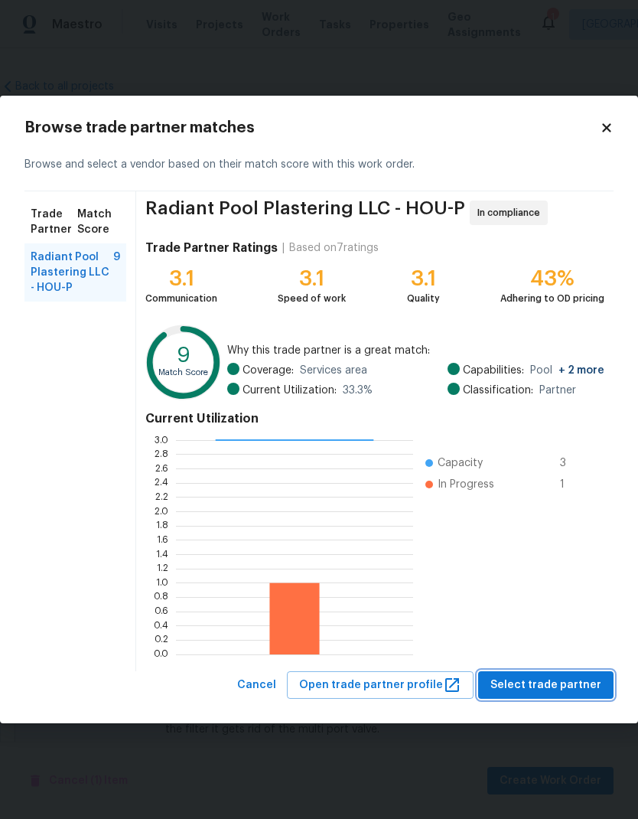
click at [576, 689] on span "Select trade partner" at bounding box center [545, 685] width 111 height 19
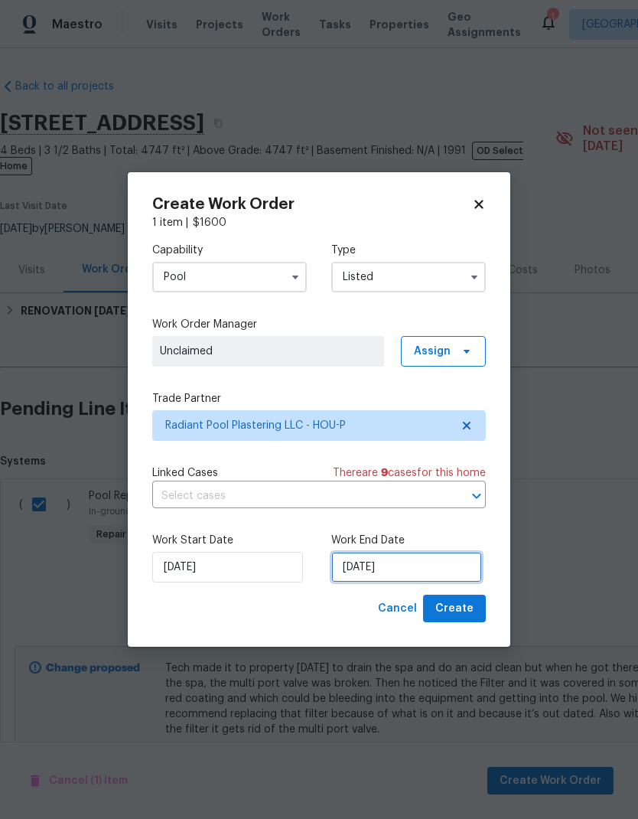
click at [410, 565] on input "[DATE]" at bounding box center [406, 567] width 151 height 31
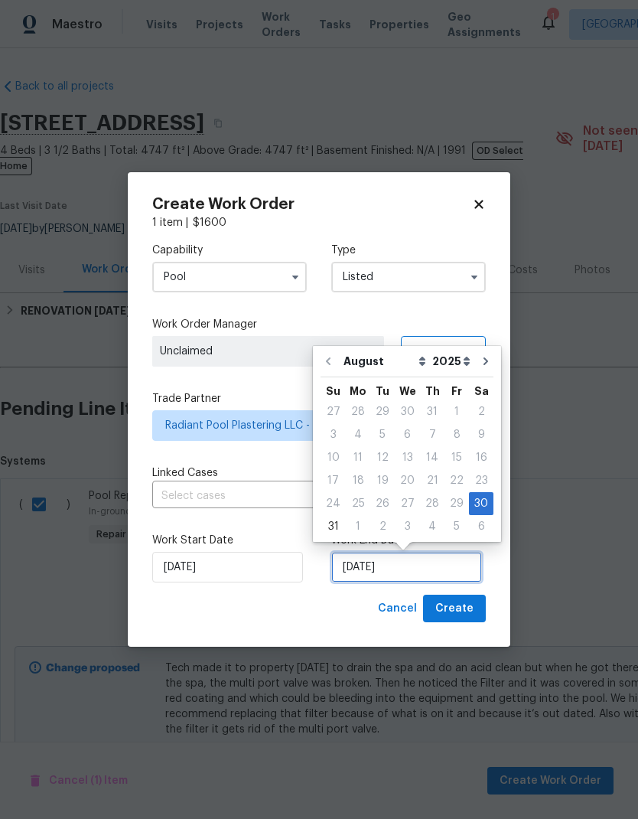
scroll to position [6, 0]
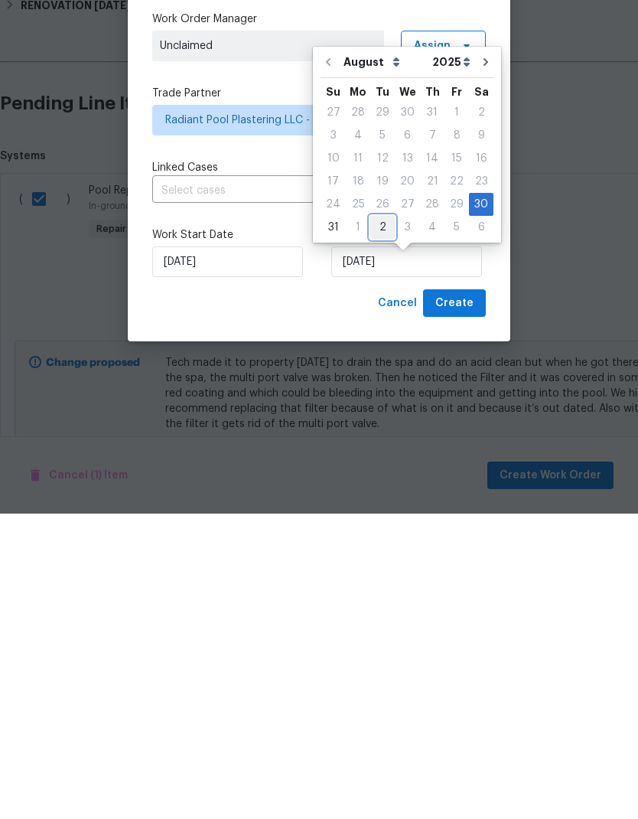
click at [383, 522] on div "2" at bounding box center [382, 532] width 24 height 21
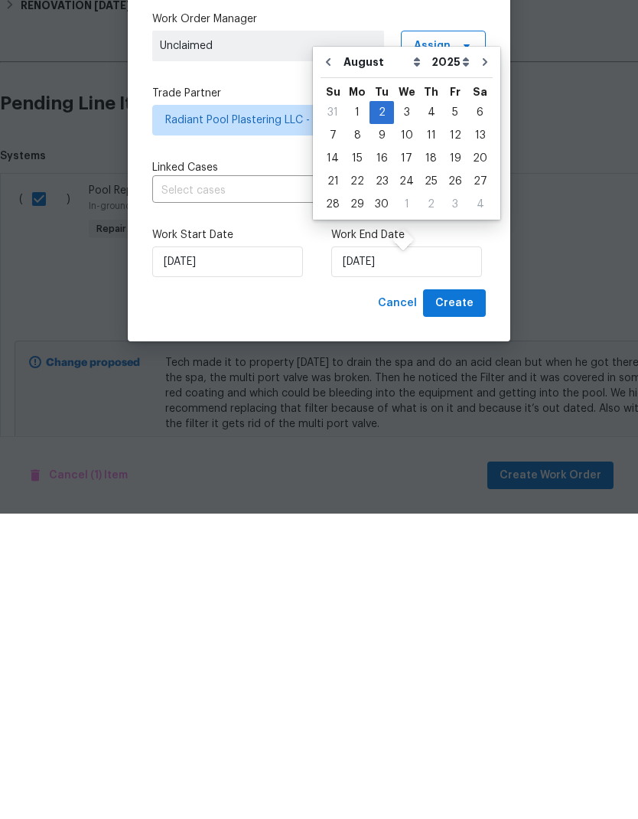
type input "[DATE]"
select select "8"
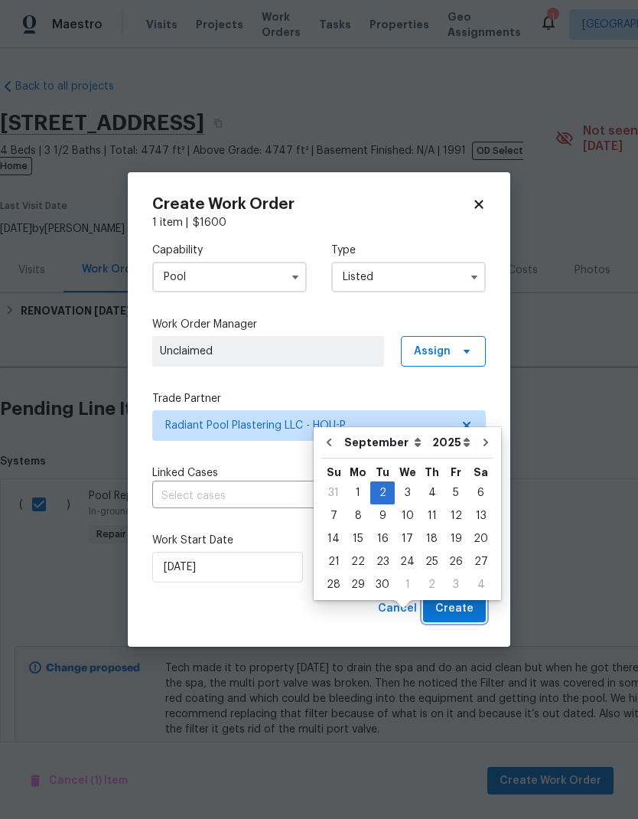
click at [474, 608] on button "Create" at bounding box center [454, 609] width 63 height 28
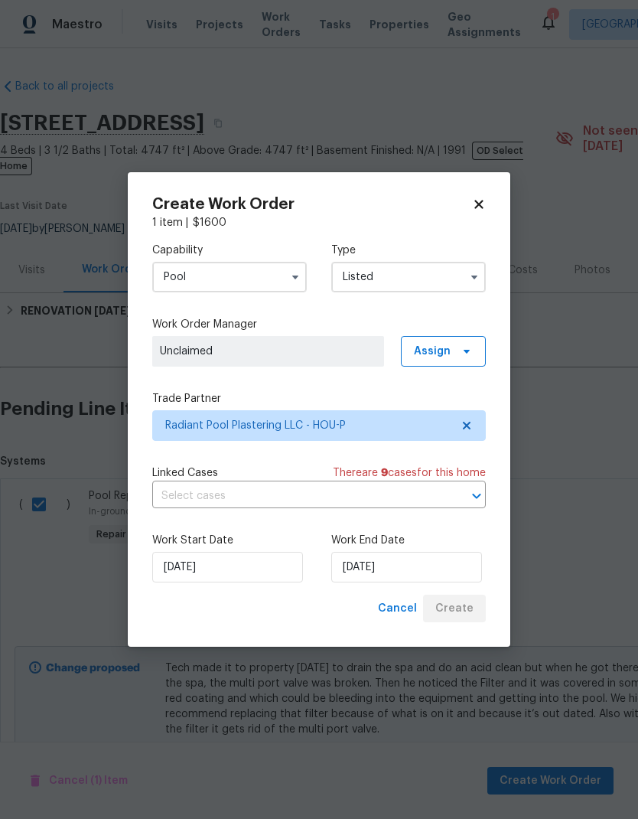
checkbox input "false"
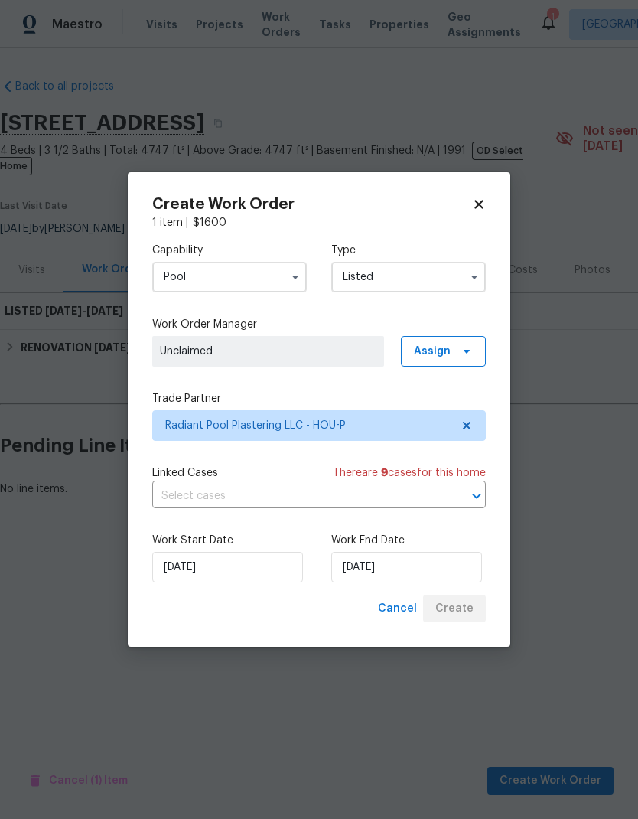
scroll to position [0, 0]
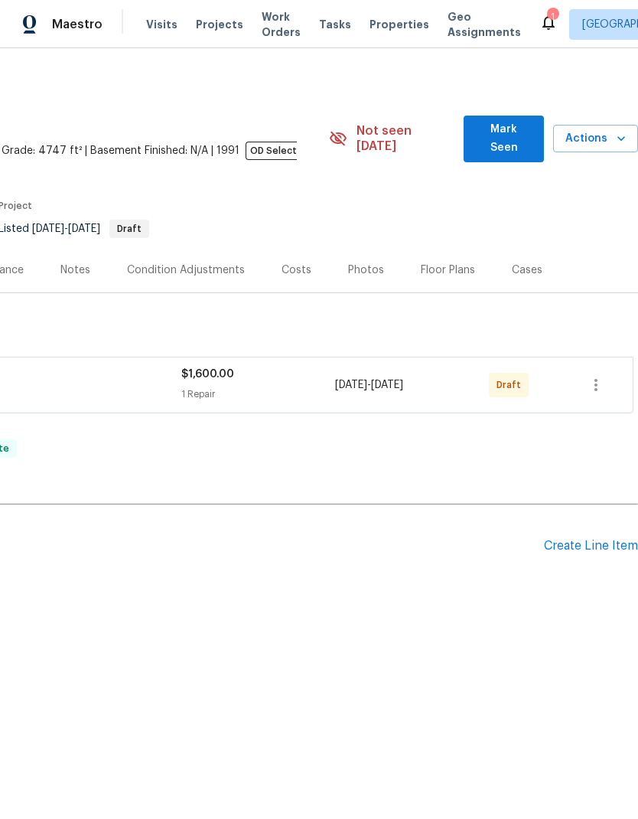
scroll to position [0, 226]
click at [601, 376] on icon "button" at bounding box center [596, 385] width 18 height 18
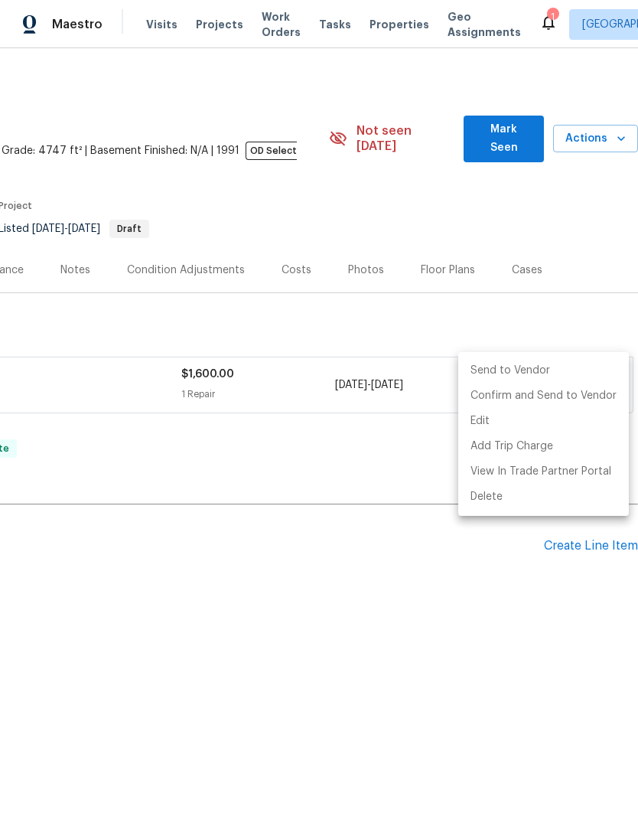
click at [537, 372] on li "Send to Vendor" at bounding box center [543, 370] width 171 height 25
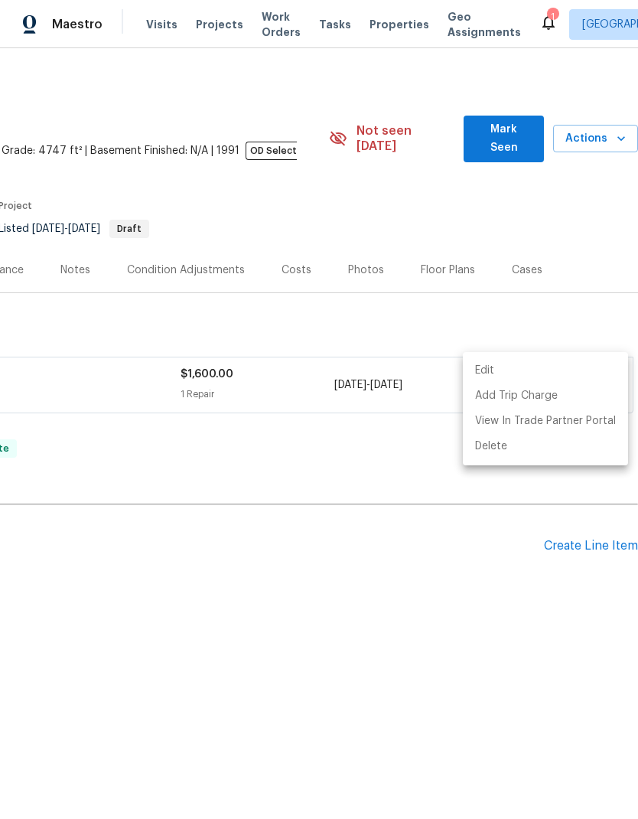
click at [569, 302] on div at bounding box center [319, 409] width 638 height 819
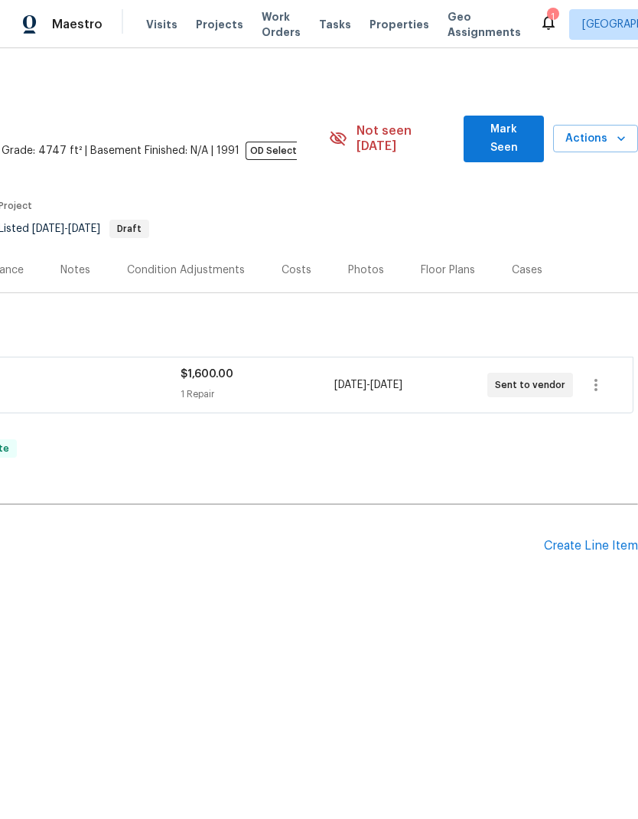
click at [539, 27] on icon at bounding box center [548, 22] width 18 height 18
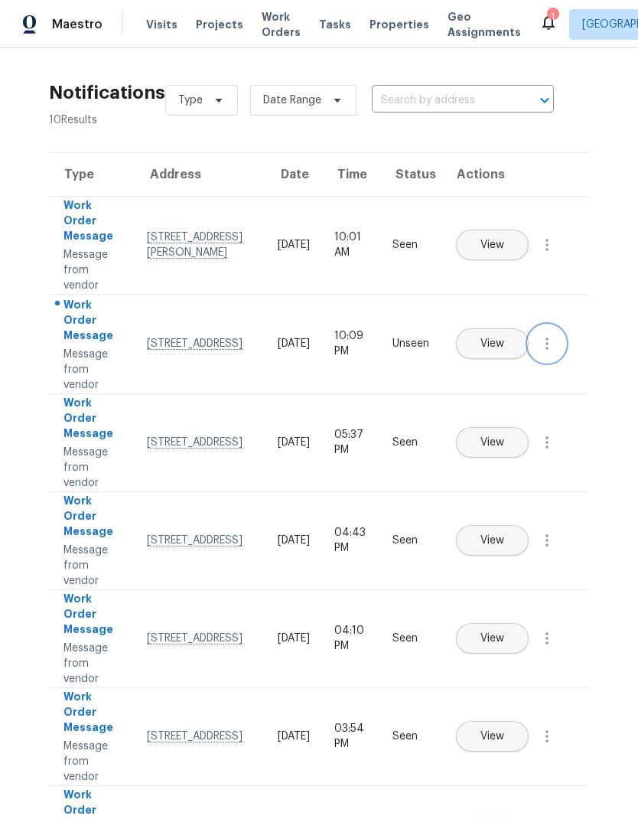
click at [553, 353] on icon "button" at bounding box center [547, 343] width 18 height 18
click at [490, 361] on div "Mark Seen" at bounding box center [459, 361] width 119 height 15
